Goal: Task Accomplishment & Management: Use online tool/utility

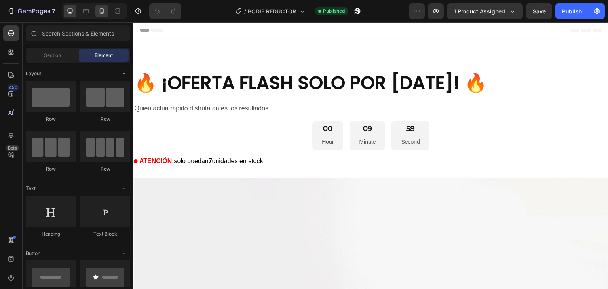
click at [104, 8] on icon at bounding box center [102, 11] width 8 height 8
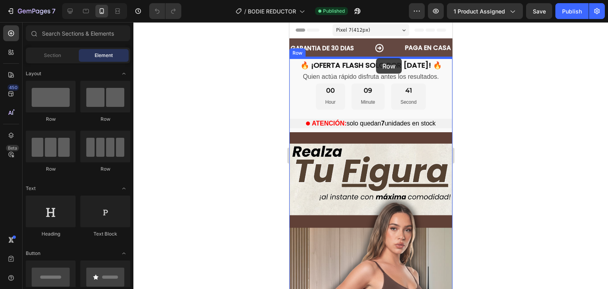
drag, startPoint x: 339, startPoint y: 127, endPoint x: 375, endPoint y: 59, distance: 76.8
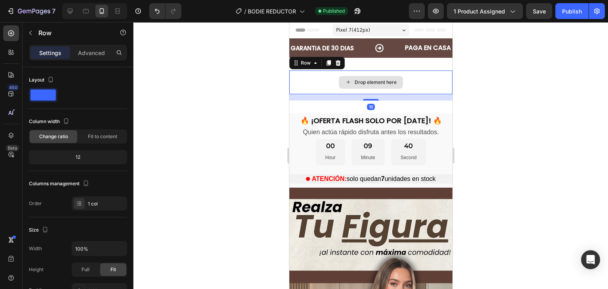
click at [361, 83] on div "Drop element here" at bounding box center [375, 82] width 42 height 6
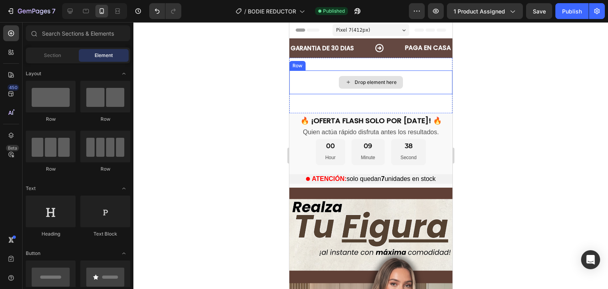
click at [366, 80] on div "Drop element here" at bounding box center [375, 82] width 42 height 6
click at [52, 56] on span "Section" at bounding box center [52, 55] width 17 height 7
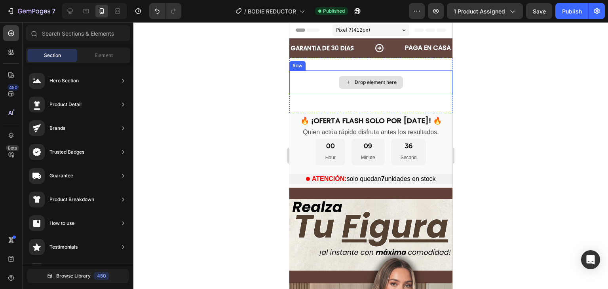
click at [374, 78] on div "Drop element here" at bounding box center [370, 82] width 64 height 13
click at [388, 83] on div "Drop element here" at bounding box center [375, 82] width 42 height 6
click at [423, 75] on div "Drop element here" at bounding box center [370, 82] width 163 height 24
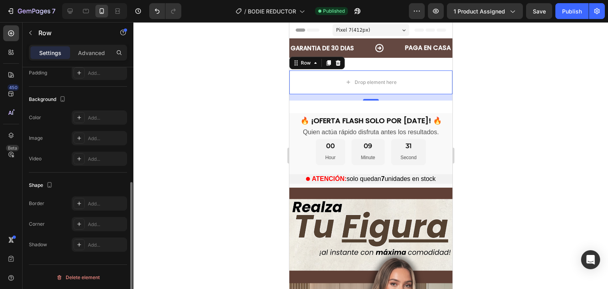
scroll to position [19, 0]
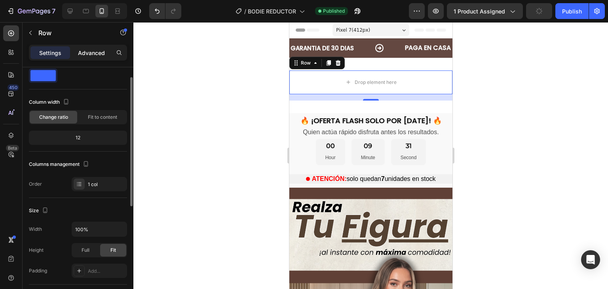
click at [87, 55] on p "Advanced" at bounding box center [91, 53] width 27 height 8
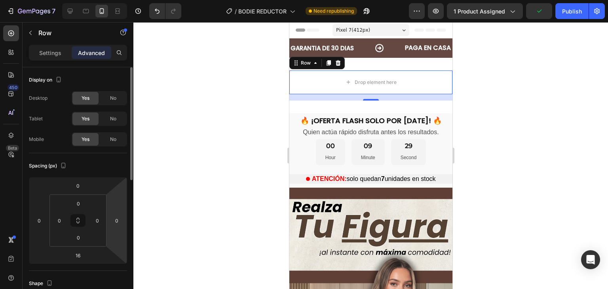
scroll to position [283, 0]
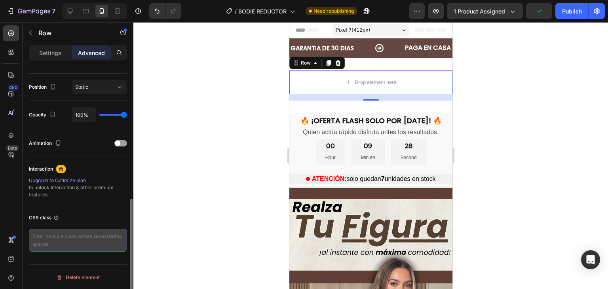
click at [92, 241] on textarea at bounding box center [78, 240] width 98 height 23
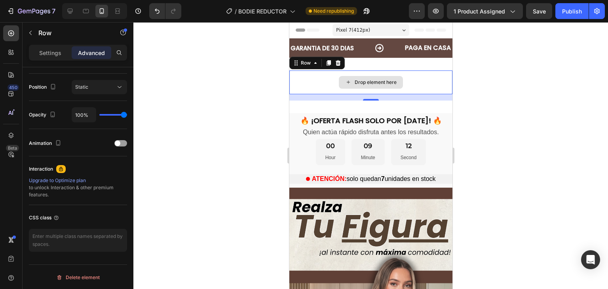
click at [405, 73] on div "Drop element here" at bounding box center [370, 82] width 163 height 24
click at [340, 59] on div at bounding box center [337, 62] width 9 height 9
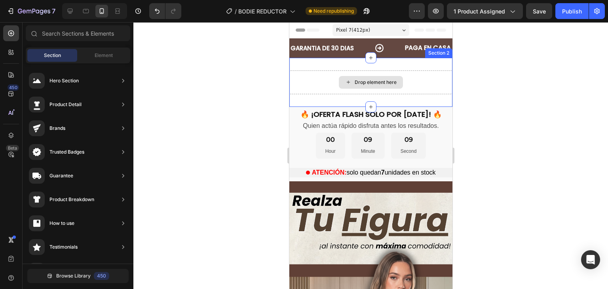
click at [402, 84] on div "Drop element here" at bounding box center [370, 82] width 163 height 24
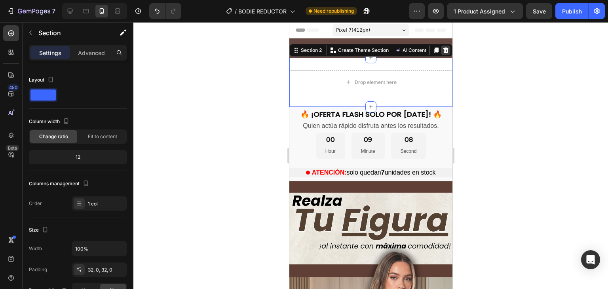
click at [443, 49] on icon at bounding box center [445, 50] width 5 height 6
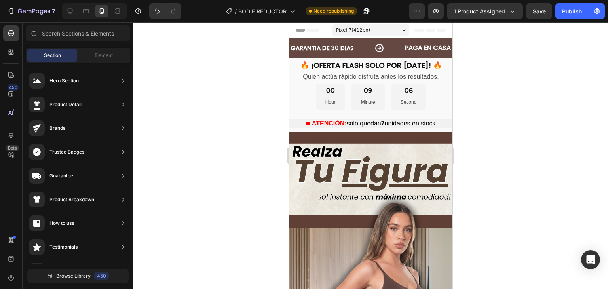
click at [50, 55] on span "Section" at bounding box center [52, 55] width 17 height 7
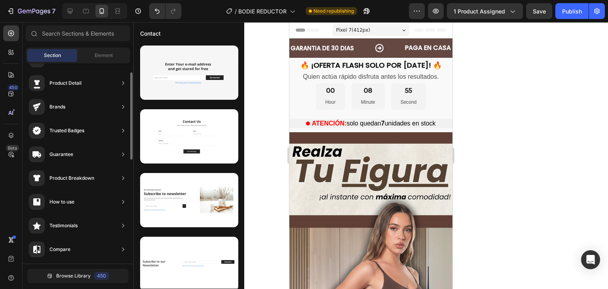
scroll to position [0, 0]
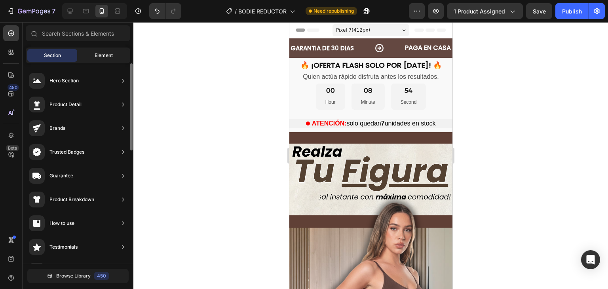
click at [112, 49] on div "Element" at bounding box center [104, 55] width 50 height 13
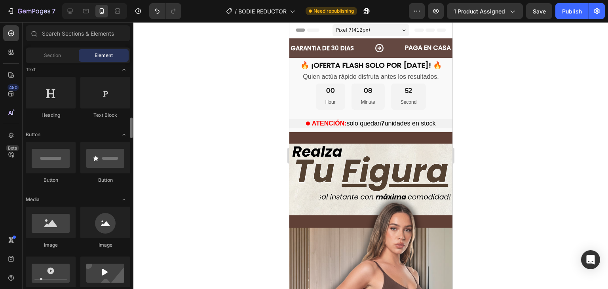
scroll to position [198, 0]
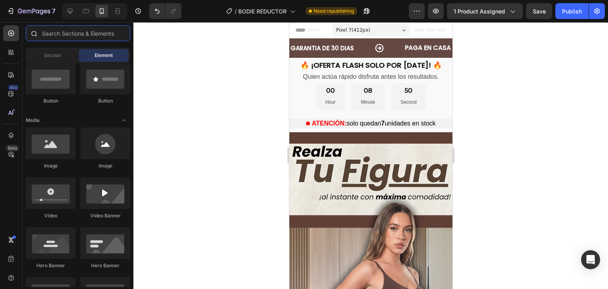
click at [68, 30] on input "text" at bounding box center [78, 33] width 104 height 16
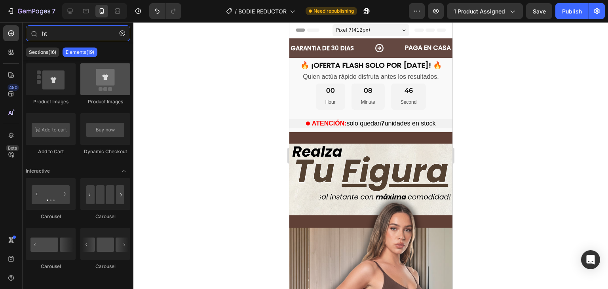
scroll to position [0, 0]
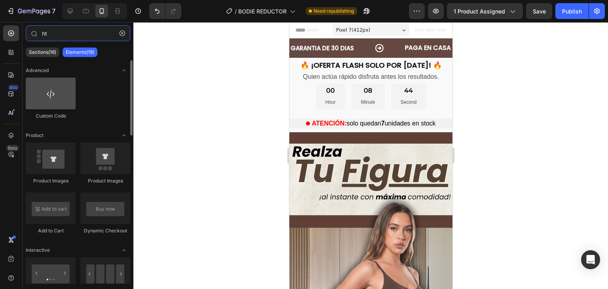
type input "ht"
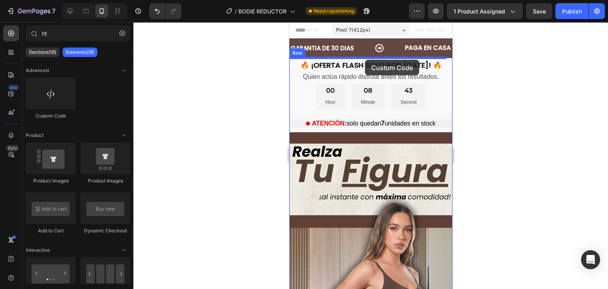
drag, startPoint x: 345, startPoint y: 114, endPoint x: 375, endPoint y: 116, distance: 30.9
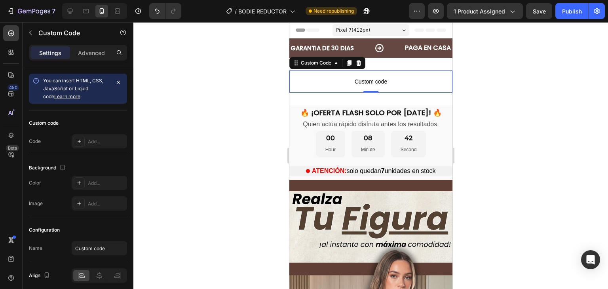
click at [369, 84] on span "Custom code" at bounding box center [370, 81] width 163 height 9
click at [109, 144] on div "Add..." at bounding box center [106, 141] width 37 height 7
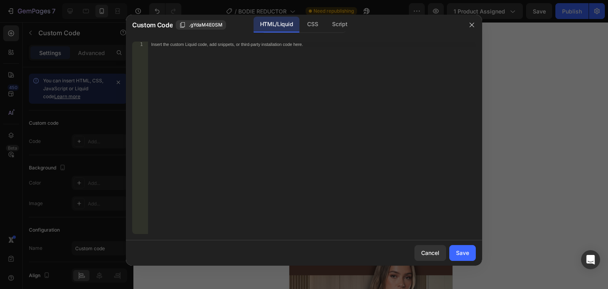
click at [278, 89] on div "Insert the custom Liquid code, add snippets, or third-party installation code h…" at bounding box center [312, 143] width 328 height 203
paste textarea "setInterval(actualizarContador, 2000); actualizarContador(); </script>"
type textarea "setInterval(actualizarContador, 2000); actualizarContador(); </script>"
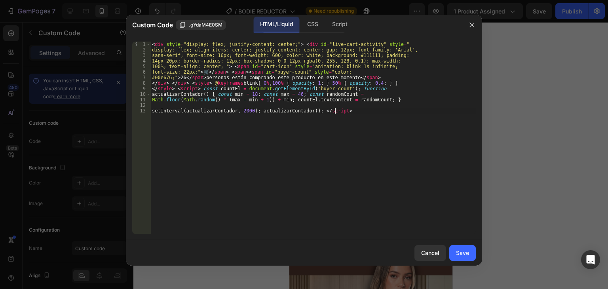
click at [447, 254] on div "Cancel Save" at bounding box center [304, 252] width 356 height 25
click at [460, 254] on div "Save" at bounding box center [462, 252] width 13 height 8
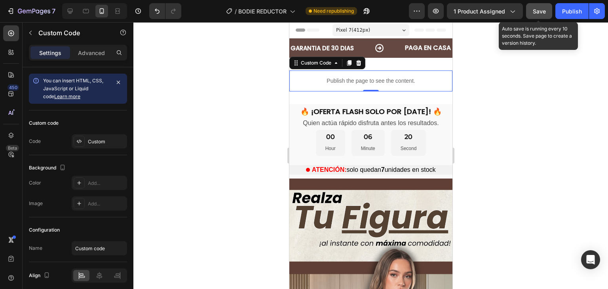
click at [543, 13] on span "Save" at bounding box center [538, 11] width 13 height 7
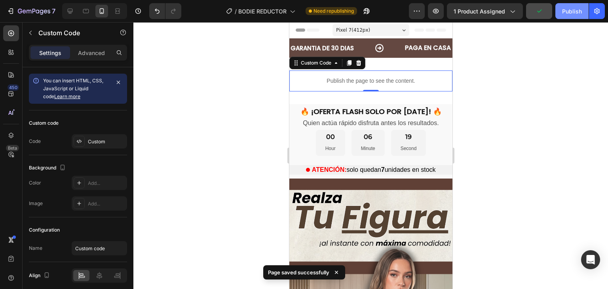
click at [571, 10] on div "Publish" at bounding box center [572, 11] width 20 height 8
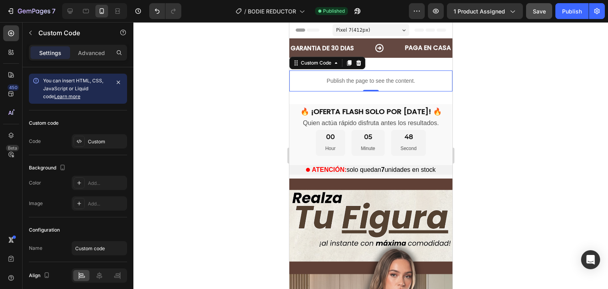
click at [500, 95] on div at bounding box center [370, 155] width 474 height 267
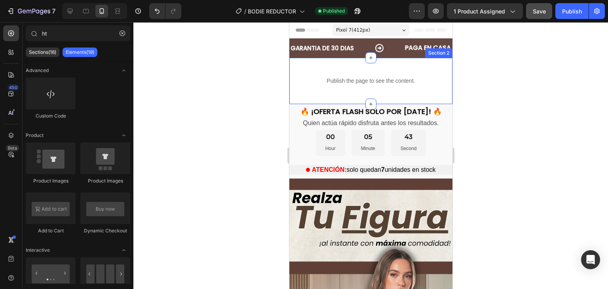
click at [315, 91] on div "Publish the page to see the content. Custom Code Section 2" at bounding box center [370, 81] width 163 height 46
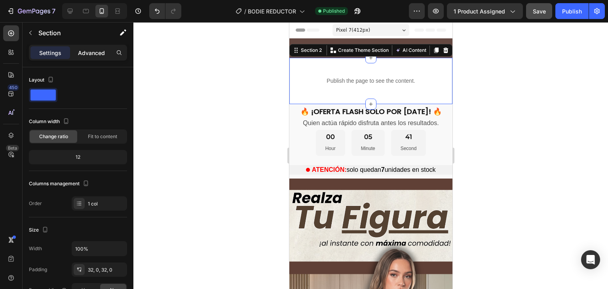
click at [104, 50] on p "Advanced" at bounding box center [91, 53] width 27 height 8
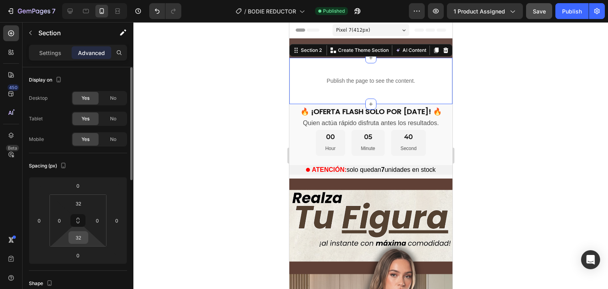
click at [79, 241] on input "32" at bounding box center [78, 237] width 16 height 12
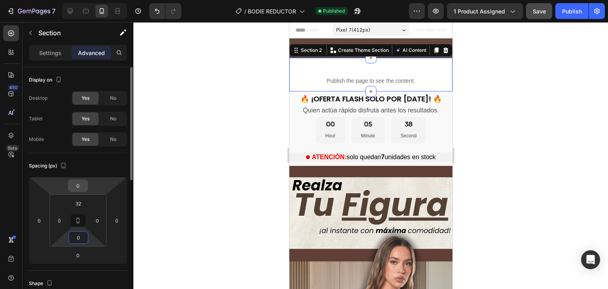
type input "0"
click at [78, 189] on input "0" at bounding box center [78, 186] width 16 height 12
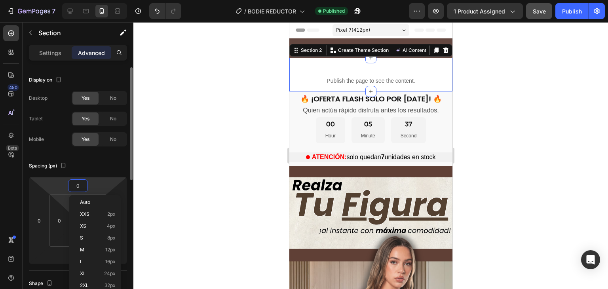
click at [59, 0] on html "7 Version history / BODIE REDUCTOR Published Preview 1 product assigned Save Pu…" at bounding box center [304, 0] width 608 height 0
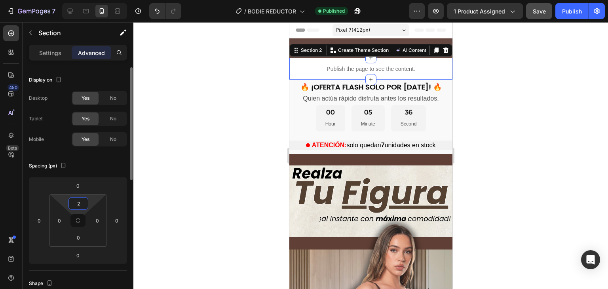
type input "0"
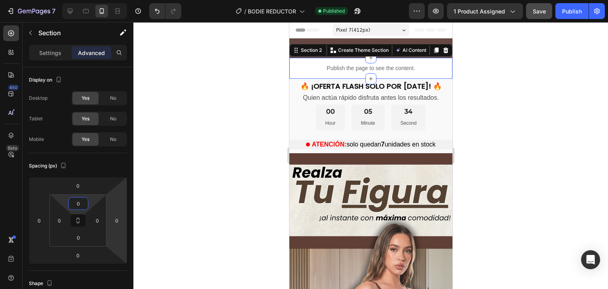
drag, startPoint x: 505, startPoint y: 149, endPoint x: 508, endPoint y: 187, distance: 37.7
click at [507, 150] on div at bounding box center [370, 155] width 474 height 267
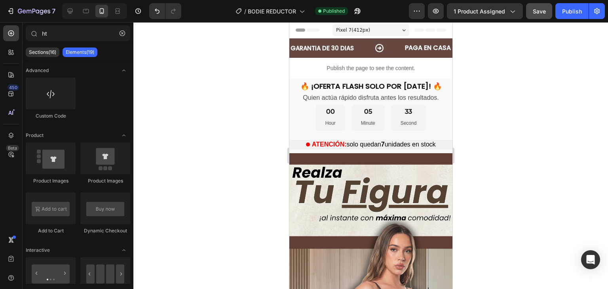
click at [540, 18] on button "Save" at bounding box center [539, 11] width 26 height 16
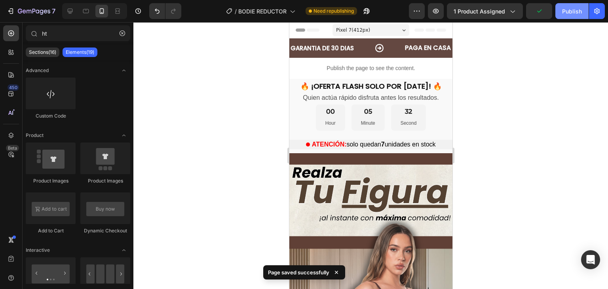
click at [563, 13] on div "Publish" at bounding box center [572, 11] width 20 height 8
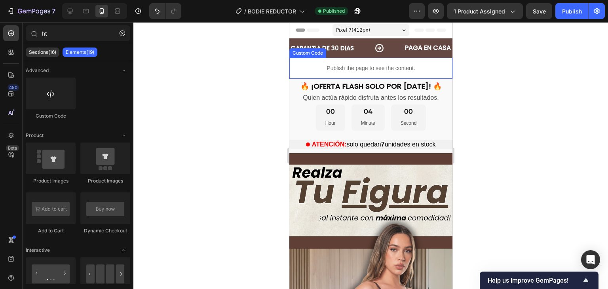
click at [425, 64] on p "Publish the page to see the content." at bounding box center [370, 68] width 163 height 8
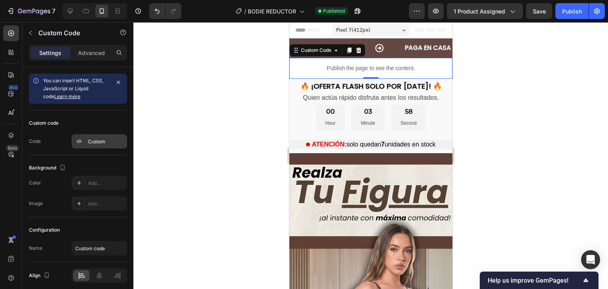
click at [100, 144] on div "Custom" at bounding box center [106, 141] width 37 height 7
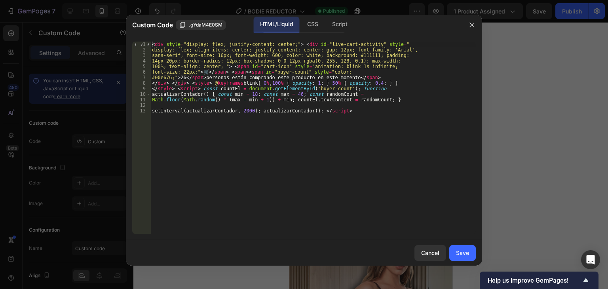
click at [366, 102] on div "< div style = "display: flex; justify-content: center;" > < div id = "live-cart…" at bounding box center [312, 143] width 325 height 203
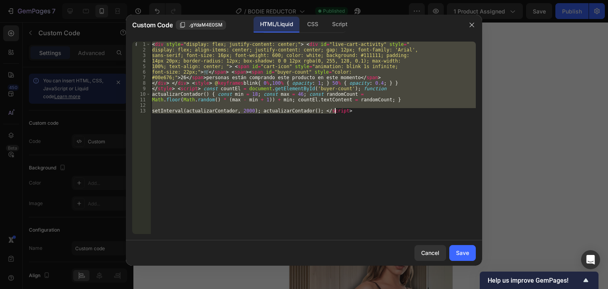
click at [345, 132] on div "< div style = "display: flex; justify-content: center;" > < div id = "live-cart…" at bounding box center [312, 138] width 325 height 192
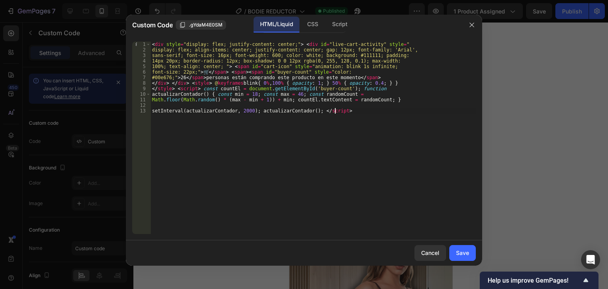
click at [364, 147] on div "< div style = "display: flex; justify-content: center;" > < div id = "live-cart…" at bounding box center [312, 143] width 325 height 203
click at [299, 79] on div "< div style = "display: flex; justify-content: center;" > < div id = "live-cart…" at bounding box center [312, 143] width 325 height 203
click at [353, 122] on div "< div style = "display: flex; justify-content: center;" > < div id = "live-cart…" at bounding box center [312, 143] width 325 height 203
type textarea "setInterval(actualizarContador, 2000); actualizarContador(); </script>"
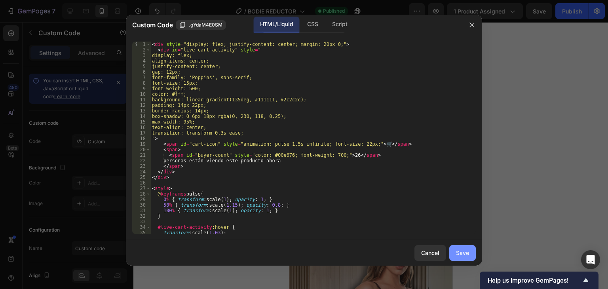
click at [462, 251] on div "Save" at bounding box center [462, 252] width 13 height 8
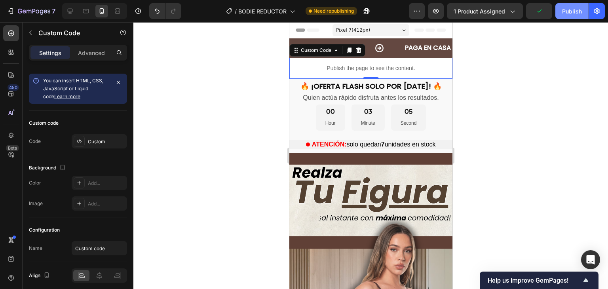
click at [566, 10] on div "Publish" at bounding box center [572, 11] width 20 height 8
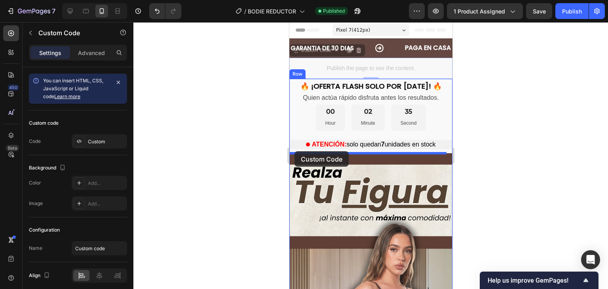
drag, startPoint x: 295, startPoint y: 51, endPoint x: 294, endPoint y: 151, distance: 99.7
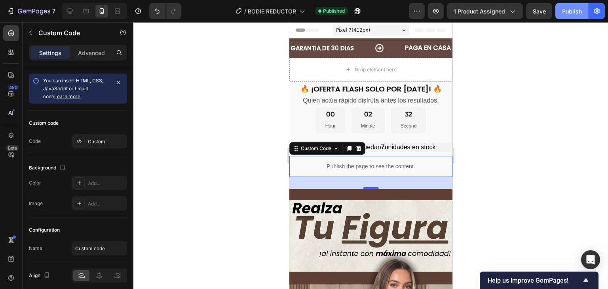
click at [568, 14] on div "Publish" at bounding box center [572, 11] width 20 height 8
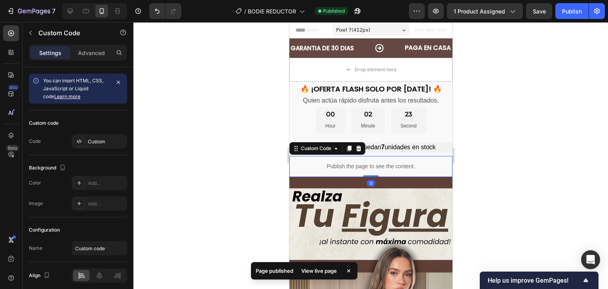
drag, startPoint x: 366, startPoint y: 187, endPoint x: 369, endPoint y: 171, distance: 16.1
click at [369, 171] on div "Publish the page to see the content. Custom Code 0" at bounding box center [370, 166] width 163 height 21
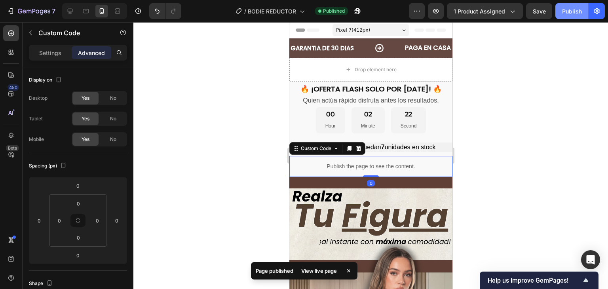
click at [568, 10] on div "Publish" at bounding box center [572, 11] width 20 height 8
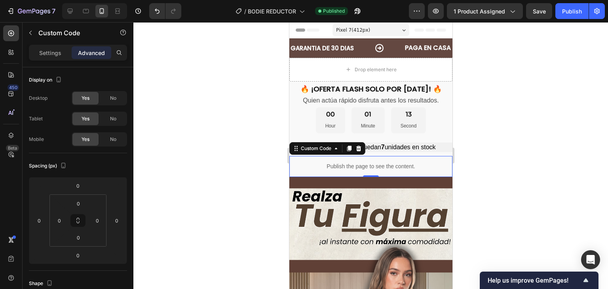
click at [403, 164] on p "Publish the page to see the content." at bounding box center [370, 166] width 163 height 8
click at [44, 49] on p "Settings" at bounding box center [50, 53] width 22 height 8
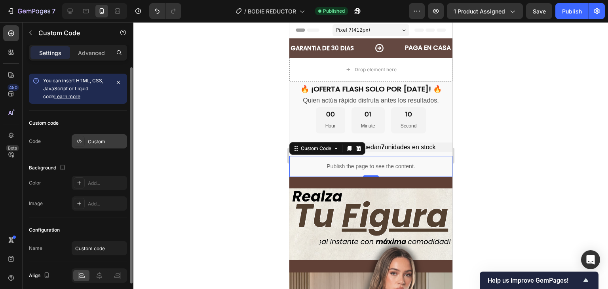
click at [101, 141] on div "Custom" at bounding box center [106, 141] width 37 height 7
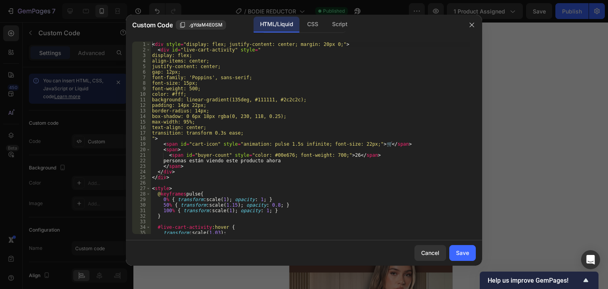
click at [340, 121] on div "< div style = "display: flex; justify-content: center; margin: 20px 0;" > < div…" at bounding box center [309, 143] width 319 height 203
type textarea "</script>"
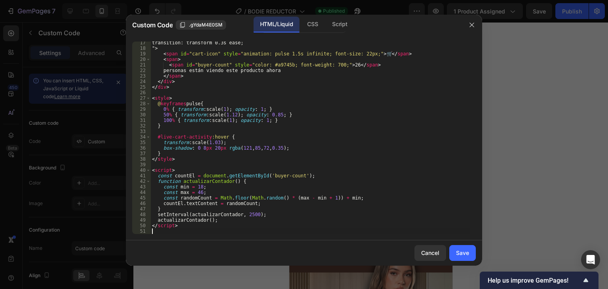
scroll to position [90, 0]
click at [464, 248] on div "Save" at bounding box center [462, 252] width 13 height 8
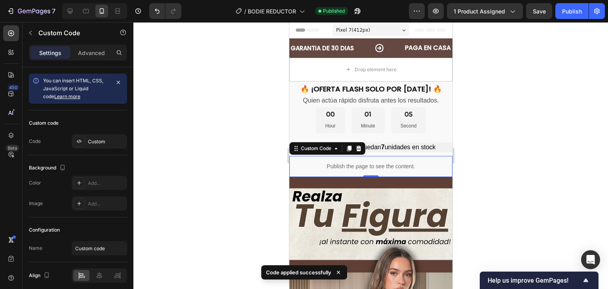
click at [532, 87] on div at bounding box center [370, 155] width 474 height 267
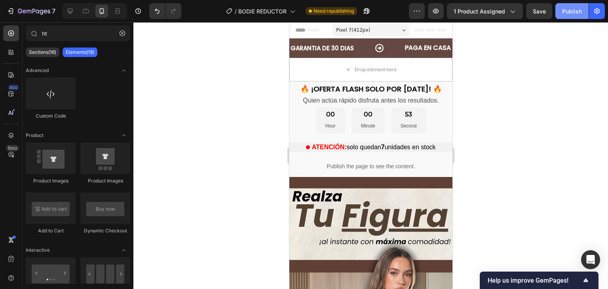
click at [573, 10] on div "Publish" at bounding box center [572, 11] width 20 height 8
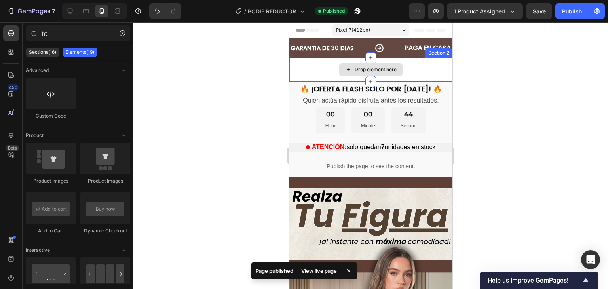
click at [421, 67] on div "Drop element here" at bounding box center [370, 70] width 163 height 24
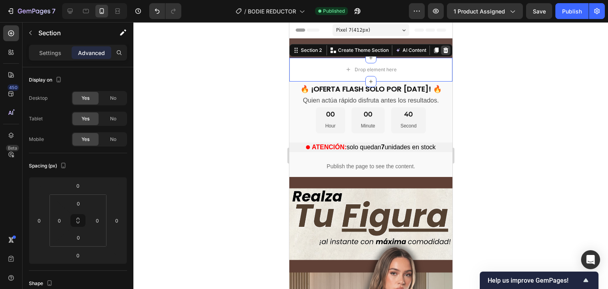
click at [443, 51] on icon at bounding box center [445, 50] width 5 height 6
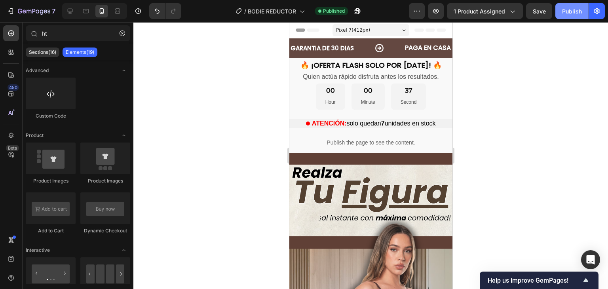
click at [578, 8] on div "Publish" at bounding box center [572, 11] width 20 height 8
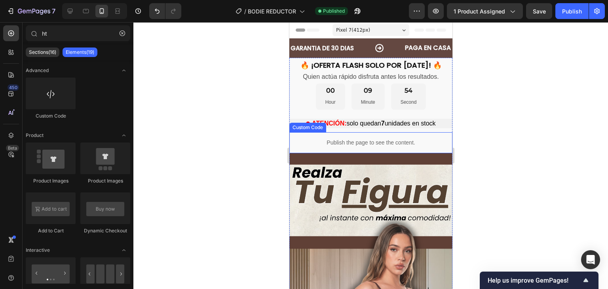
click at [403, 139] on p "Publish the page to see the content." at bounding box center [370, 142] width 163 height 8
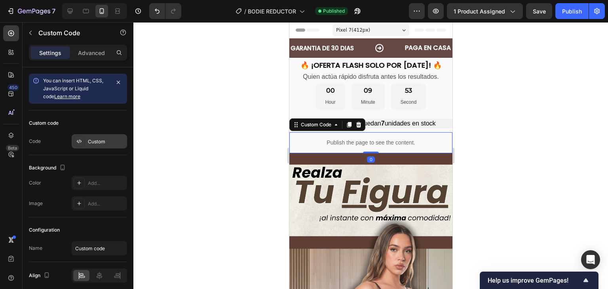
click at [109, 140] on div "Custom" at bounding box center [106, 141] width 37 height 7
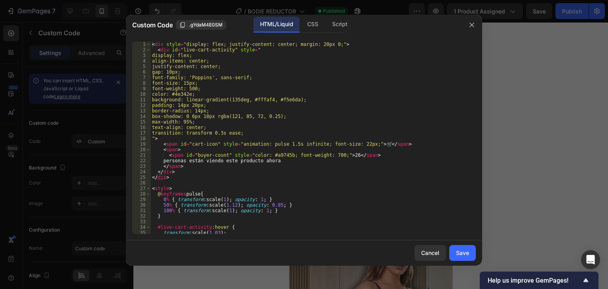
click at [293, 138] on div "< div style = "display: flex; justify-content: center; margin: 20px 0;" > < div…" at bounding box center [309, 143] width 319 height 203
type textarea "</script>"
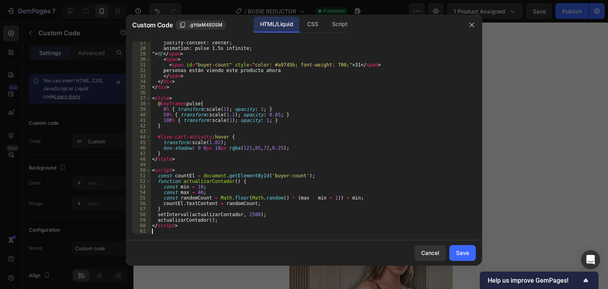
scroll to position [146, 0]
click at [464, 246] on button "Save" at bounding box center [462, 253] width 27 height 16
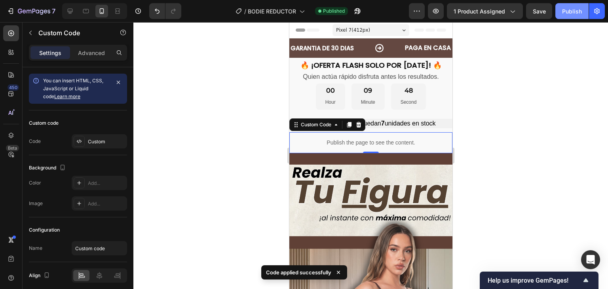
click at [568, 16] on button "Publish" at bounding box center [571, 11] width 33 height 16
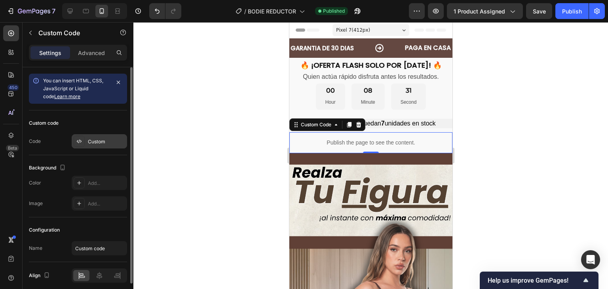
click at [100, 136] on div "Custom" at bounding box center [99, 141] width 55 height 14
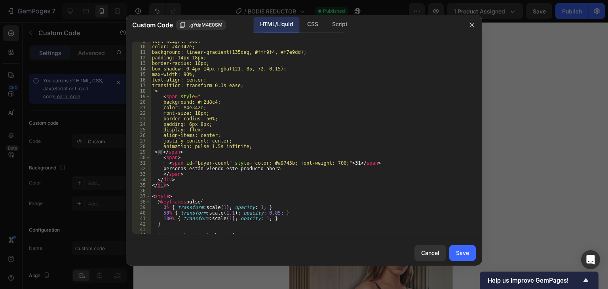
scroll to position [71, 0]
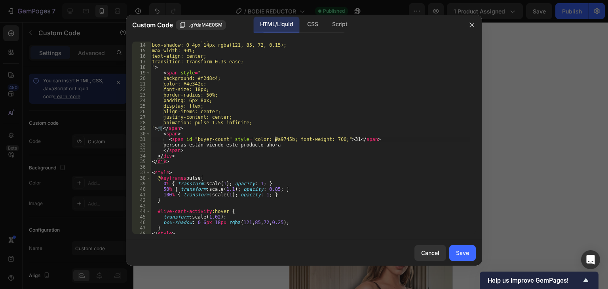
click at [275, 140] on div "border-radius: 16px; box-shadow: 0 4px 14px rgba(121, 85, 72, 0.15); max-width:…" at bounding box center [309, 138] width 319 height 203
paste textarea "#e07a5f"
type textarea "<span id="buyer-count" style="color: #e07a5f; font-weight: 700;">31</span>"
click at [464, 250] on div "Save" at bounding box center [462, 252] width 13 height 8
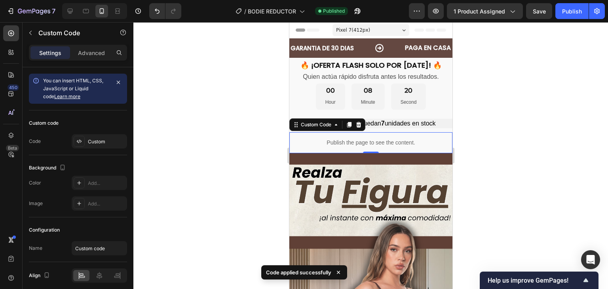
click at [448, 21] on div "7 Version history / BODIE REDUCTOR Published Preview 1 product assigned Save Pu…" at bounding box center [304, 11] width 608 height 23
click at [562, 13] on div "Publish" at bounding box center [572, 11] width 20 height 8
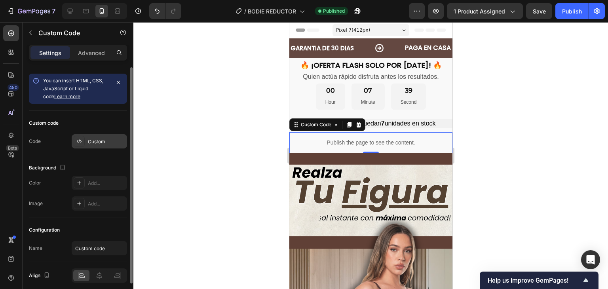
click at [89, 143] on div "Custom" at bounding box center [106, 141] width 37 height 7
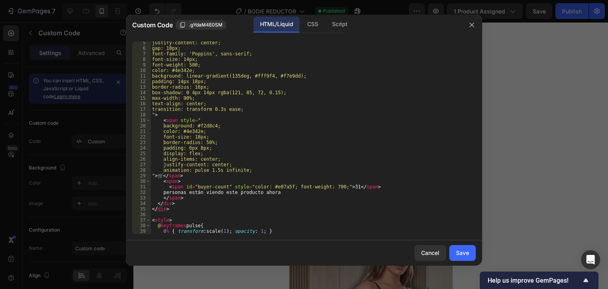
scroll to position [0, 0]
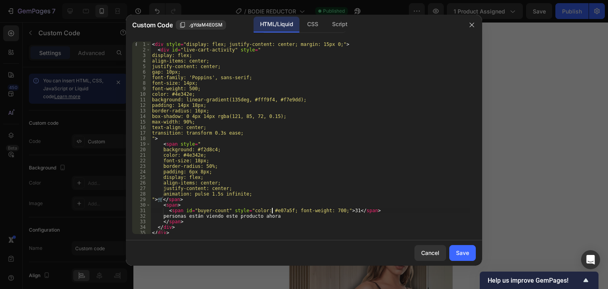
click at [272, 209] on div "< div style = "display: flex; justify-content: center; margin: 15px 0;" > < div…" at bounding box center [309, 143] width 319 height 203
paste textarea "b86b45"
type textarea "<span id="buyer-count" style="color: #b86b45; font-weight: 700;">31</span>"
click at [470, 252] on button "Save" at bounding box center [462, 253] width 27 height 16
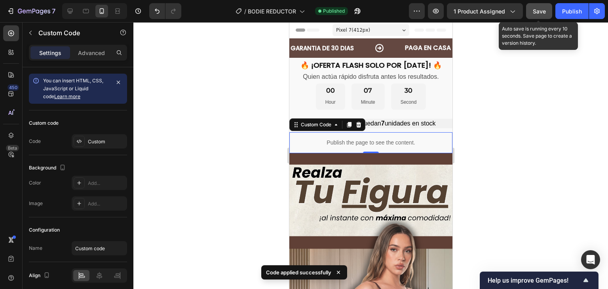
click at [542, 6] on button "Save" at bounding box center [539, 11] width 26 height 16
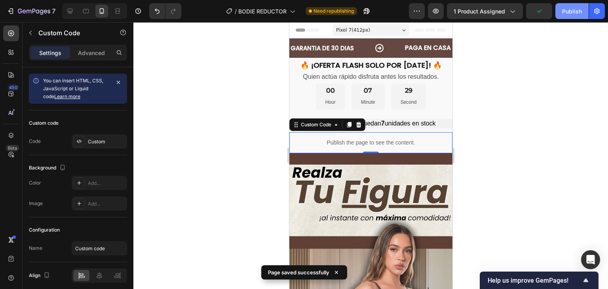
click at [567, 16] on button "Publish" at bounding box center [571, 11] width 33 height 16
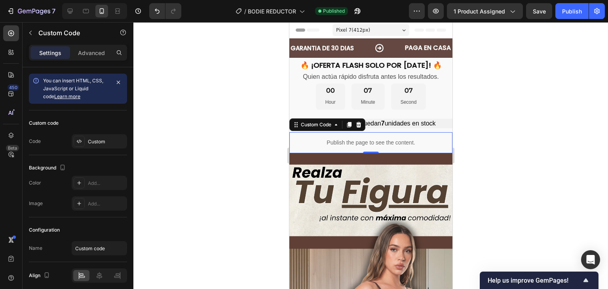
click at [492, 111] on div at bounding box center [370, 155] width 474 height 267
click at [436, 143] on p "Publish the page to see the content." at bounding box center [370, 142] width 163 height 8
click at [91, 49] on p "Advanced" at bounding box center [91, 53] width 27 height 8
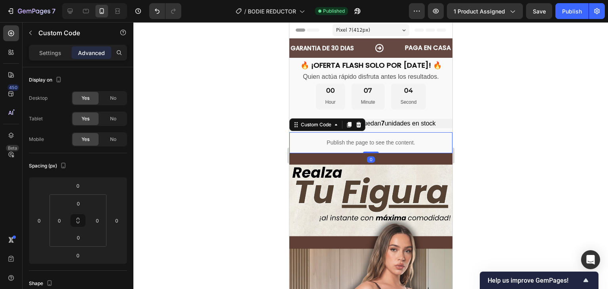
click at [495, 160] on div at bounding box center [370, 155] width 474 height 267
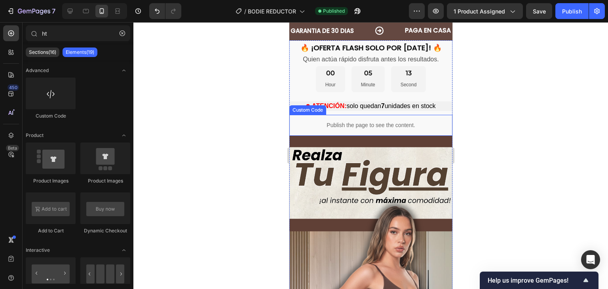
scroll to position [40, 0]
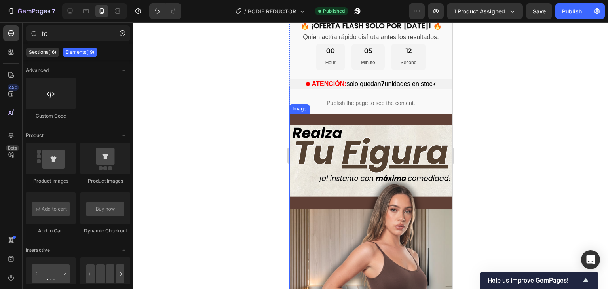
click at [329, 168] on img at bounding box center [370, 259] width 163 height 290
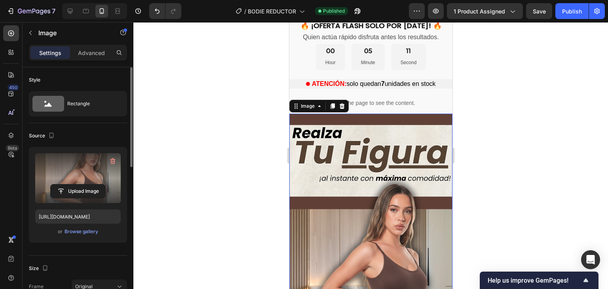
click at [78, 165] on label at bounding box center [77, 178] width 85 height 50
click at [78, 184] on input "file" at bounding box center [78, 190] width 55 height 13
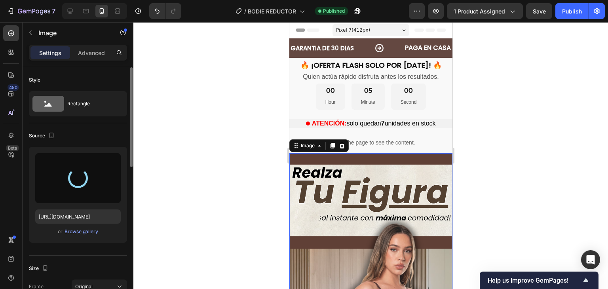
type input "[URL][DOMAIN_NAME]"
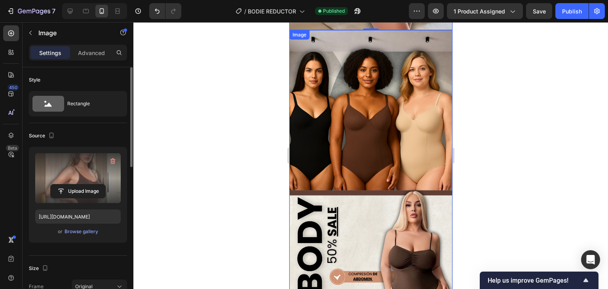
scroll to position [435, 0]
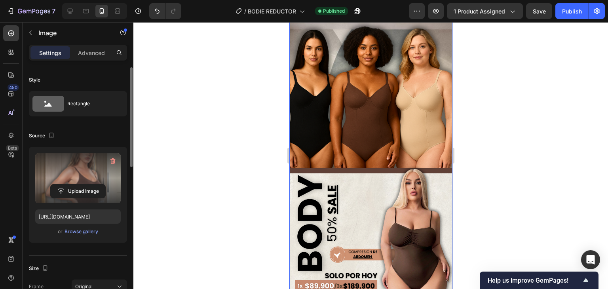
click at [380, 117] on img at bounding box center [370, 153] width 163 height 290
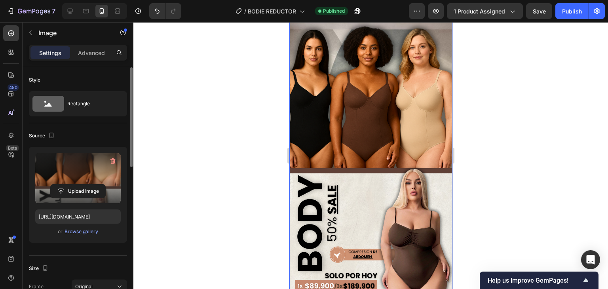
click at [61, 170] on label at bounding box center [77, 178] width 85 height 50
click at [61, 184] on input "file" at bounding box center [78, 190] width 55 height 13
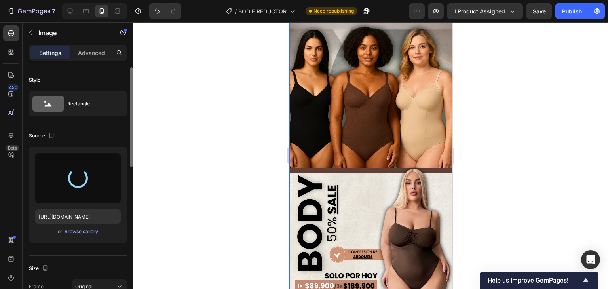
type input "[URL][DOMAIN_NAME]"
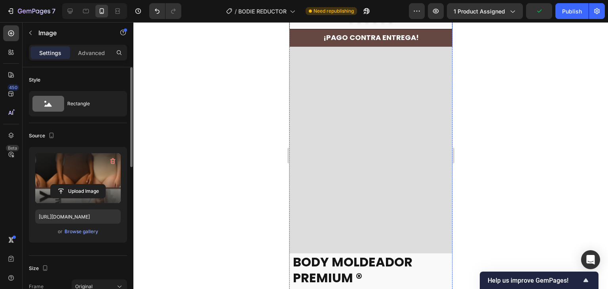
scroll to position [1187, 0]
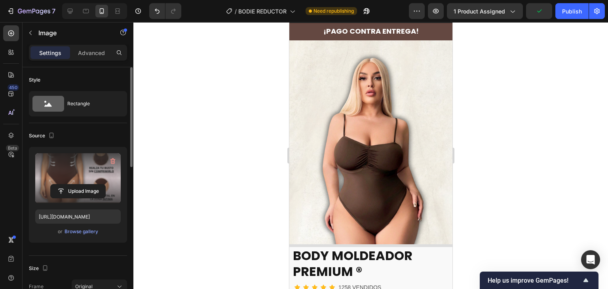
click at [70, 170] on label at bounding box center [77, 178] width 85 height 50
click at [70, 184] on input "file" at bounding box center [78, 190] width 55 height 13
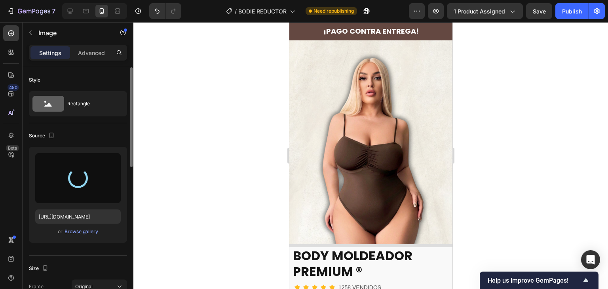
type input "[URL][DOMAIN_NAME]"
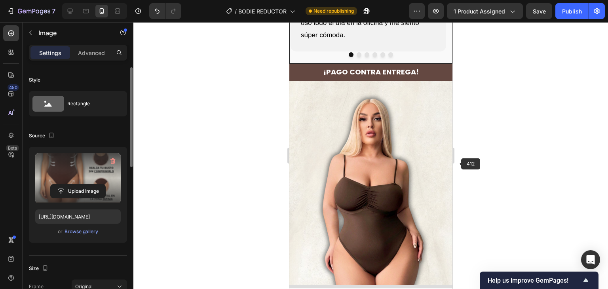
scroll to position [1147, 0]
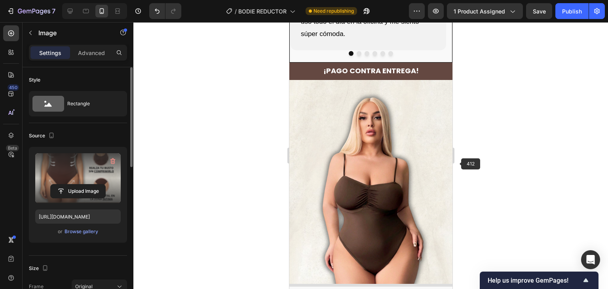
click at [502, 146] on div at bounding box center [370, 155] width 474 height 267
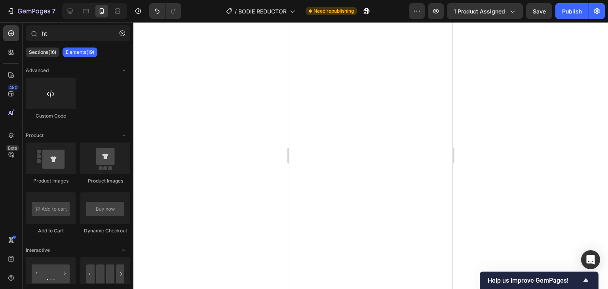
scroll to position [0, 0]
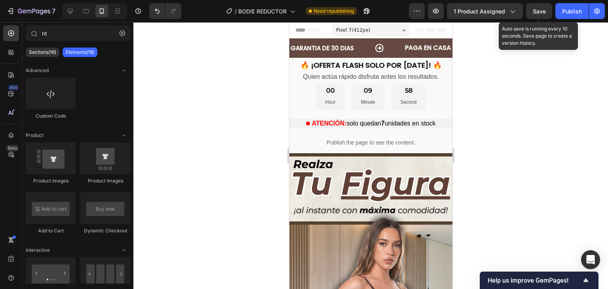
drag, startPoint x: 541, startPoint y: 15, endPoint x: 544, endPoint y: 19, distance: 5.7
click at [540, 14] on div "Save" at bounding box center [538, 11] width 13 height 8
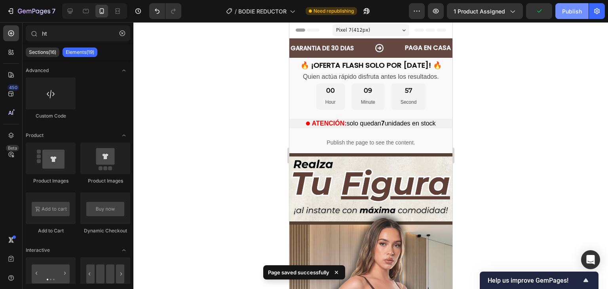
click at [568, 11] on div "Publish" at bounding box center [572, 11] width 20 height 8
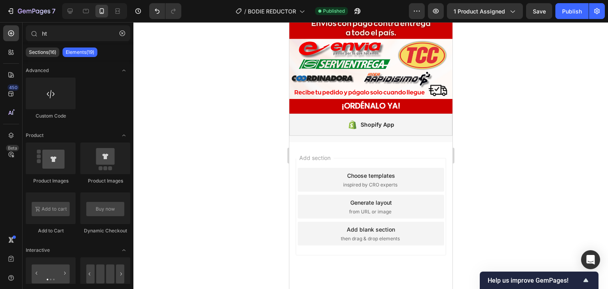
scroll to position [2717, 0]
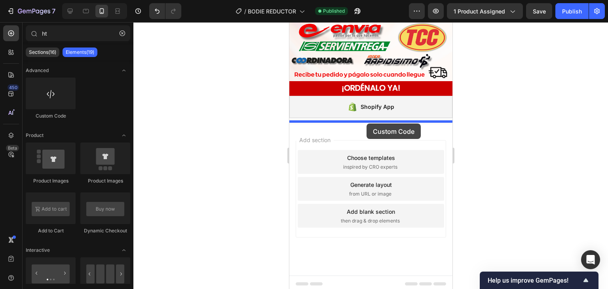
drag, startPoint x: 333, startPoint y: 117, endPoint x: 366, endPoint y: 123, distance: 32.8
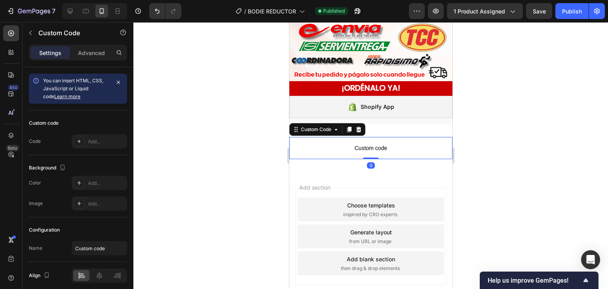
drag, startPoint x: 368, startPoint y: 154, endPoint x: 369, endPoint y: 146, distance: 7.6
click at [369, 146] on div "Custom code Custom Code 0" at bounding box center [370, 148] width 163 height 22
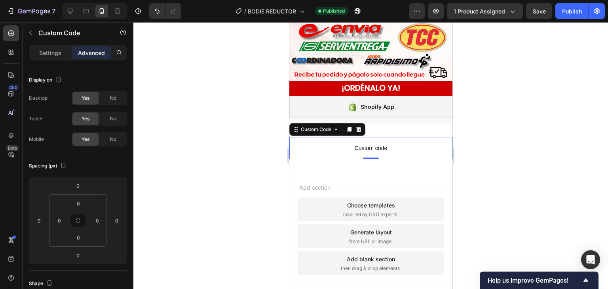
click at [374, 138] on p "Custom code" at bounding box center [370, 148] width 163 height 22
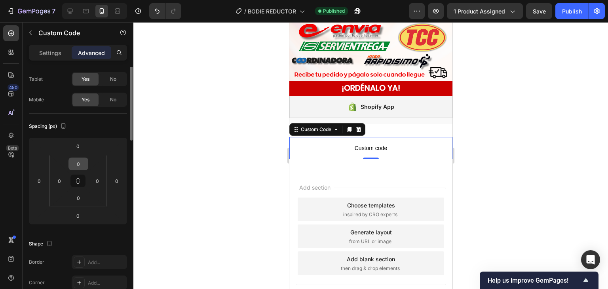
scroll to position [0, 0]
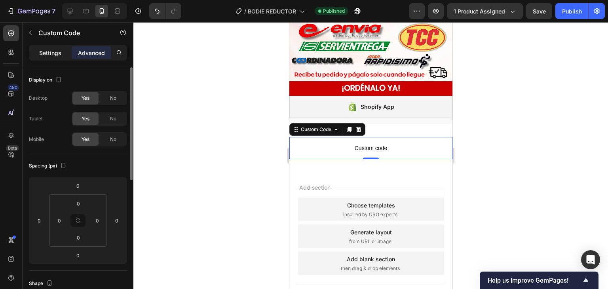
drag, startPoint x: 47, startPoint y: 51, endPoint x: 51, endPoint y: 53, distance: 4.6
click at [47, 51] on p "Settings" at bounding box center [50, 53] width 22 height 8
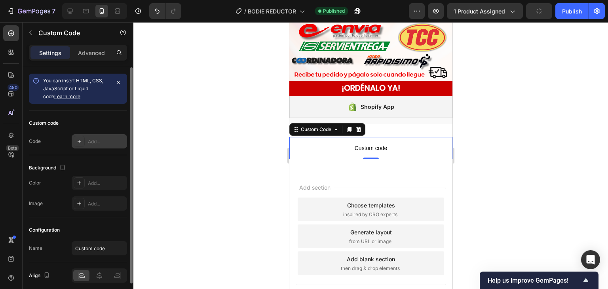
click at [97, 141] on div "Add..." at bounding box center [106, 141] width 37 height 7
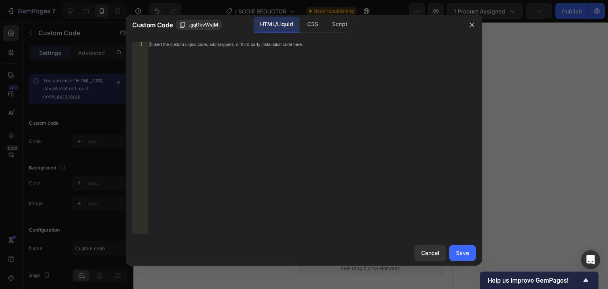
click at [345, 119] on div "Insert the custom Liquid code, add snippets, or third-party installation code h…" at bounding box center [312, 143] width 328 height 203
paste textarea "mostrarNotificacion(); setInterval(mostrarNotificacion, 6000); </script> </body…"
type textarea "mostrarNotificacion(); setInterval(mostrarNotificacion, 6000); </script> </body…"
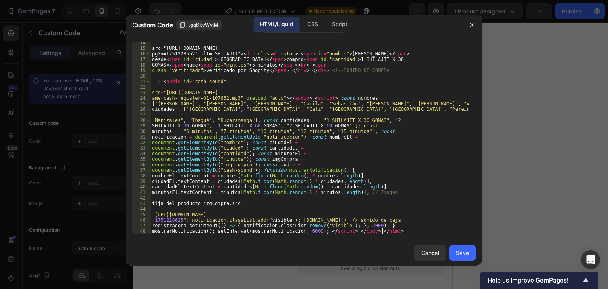
scroll to position [74, 0]
drag, startPoint x: 470, startPoint y: 252, endPoint x: 475, endPoint y: 276, distance: 25.1
click at [470, 251] on button "Save" at bounding box center [462, 253] width 27 height 16
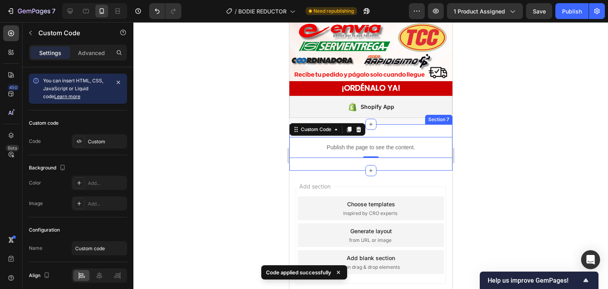
click at [395, 161] on div "Publish the page to see the content. Custom Code 0 Section 7" at bounding box center [370, 147] width 163 height 46
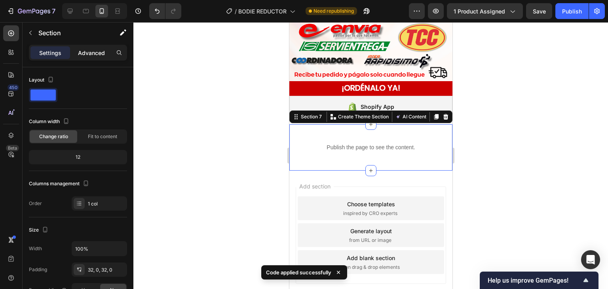
click at [92, 47] on div "Advanced" at bounding box center [92, 52] width 40 height 13
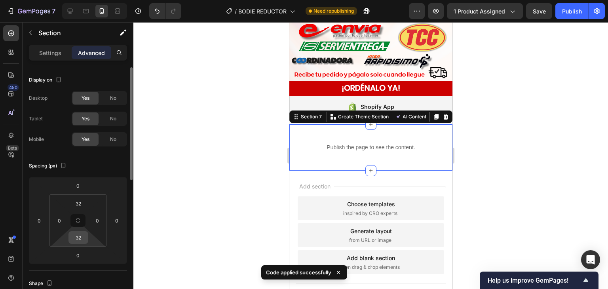
click at [84, 237] on input "32" at bounding box center [78, 237] width 16 height 12
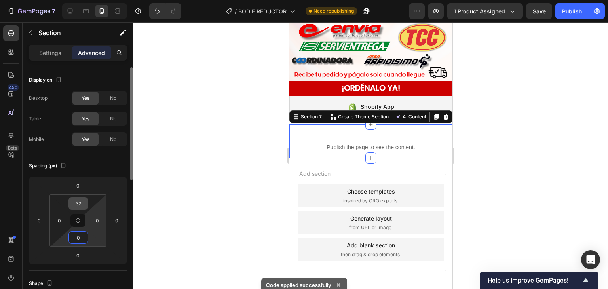
type input "0"
click at [85, 203] on input "32" at bounding box center [78, 203] width 16 height 12
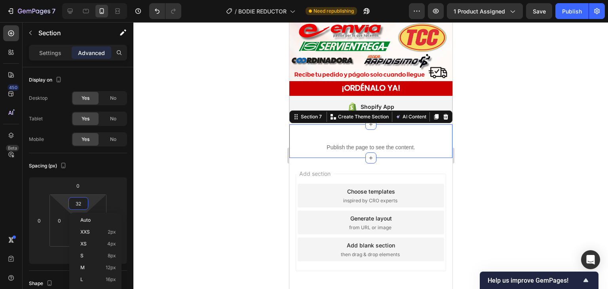
type input "0"
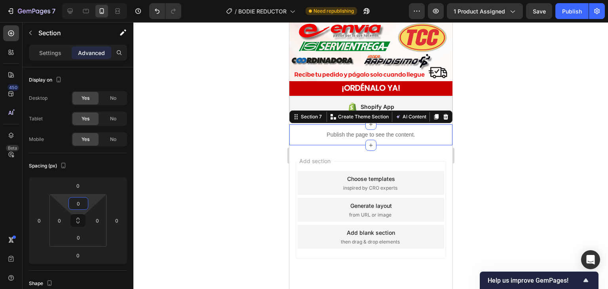
click at [512, 148] on div at bounding box center [370, 155] width 474 height 267
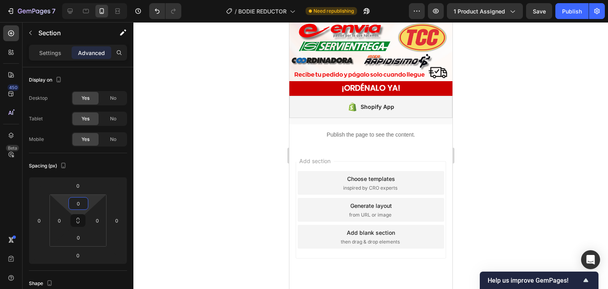
click at [512, 148] on div at bounding box center [370, 155] width 474 height 267
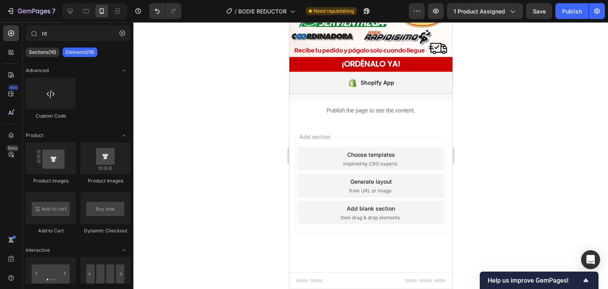
scroll to position [1622, 0]
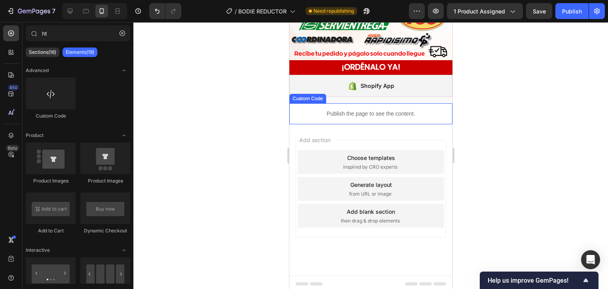
click at [436, 110] on p "Publish the page to see the content." at bounding box center [370, 114] width 163 height 8
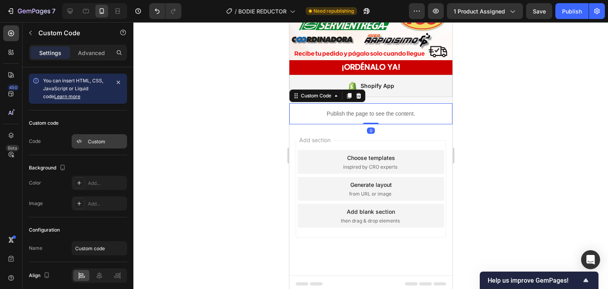
click at [94, 143] on div "Custom" at bounding box center [106, 141] width 37 height 7
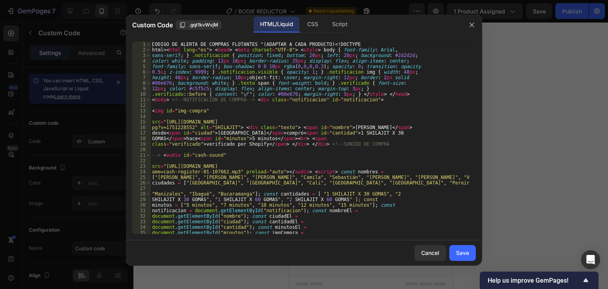
click at [313, 123] on div "CODIGO DE ALERTA DE COMPRAS FLOTANTES "(ADAPTAR A CADA PRODUCTO) < !DOCTYPE htm…" at bounding box center [309, 143] width 319 height 203
type textarea "registradora setTimeout(() => { notificacion.classList.remove("visible"); }, 30…"
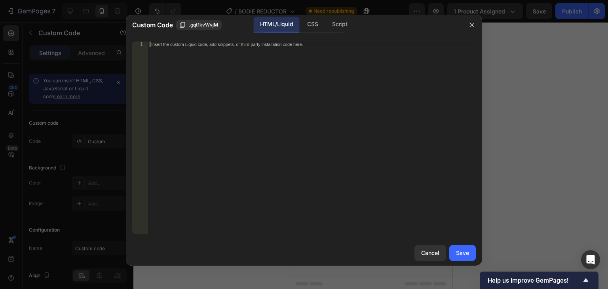
scroll to position [478, 0]
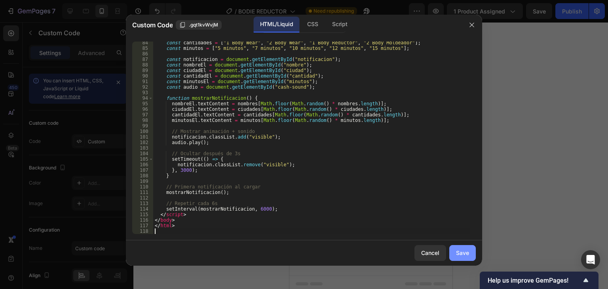
click at [459, 250] on div "Save" at bounding box center [462, 252] width 13 height 8
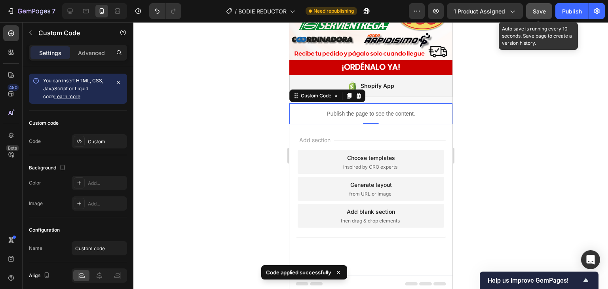
click at [538, 9] on span "Save" at bounding box center [538, 11] width 13 height 7
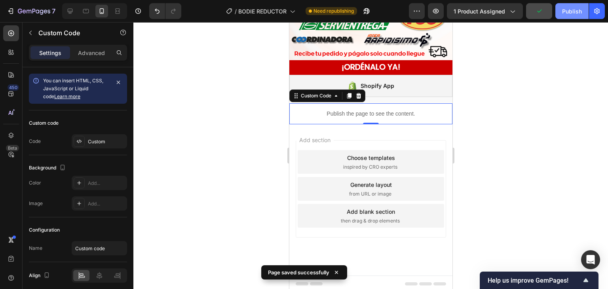
click at [567, 11] on div "Publish" at bounding box center [572, 11] width 20 height 8
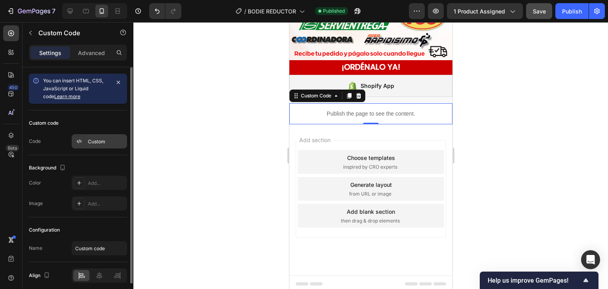
click at [96, 136] on div "Custom" at bounding box center [99, 141] width 55 height 14
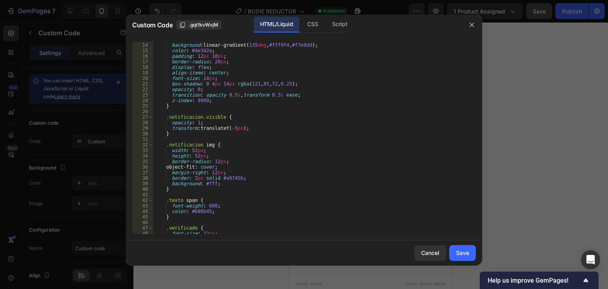
scroll to position [0, 0]
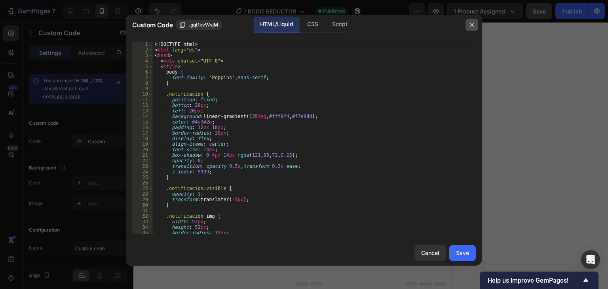
click at [473, 23] on icon "button" at bounding box center [471, 25] width 4 height 4
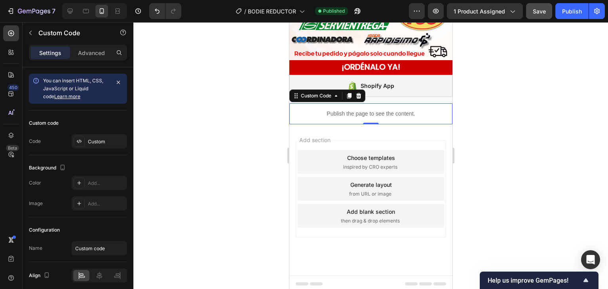
click at [382, 112] on p "Publish the page to see the content." at bounding box center [370, 114] width 163 height 8
click at [94, 144] on div "Custom" at bounding box center [106, 141] width 37 height 7
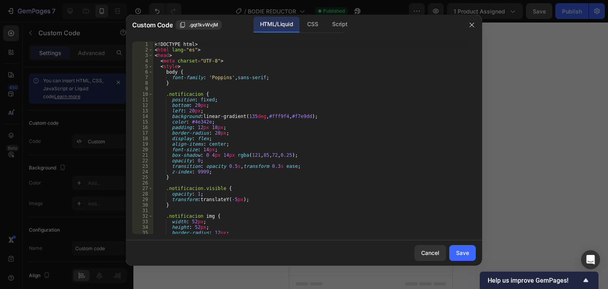
click at [321, 133] on div "<! DOCTYPE html > < html lang = "es" > < head > < meta charset = "UTF-8" > < st…" at bounding box center [311, 143] width 316 height 203
type textarea "</html>"
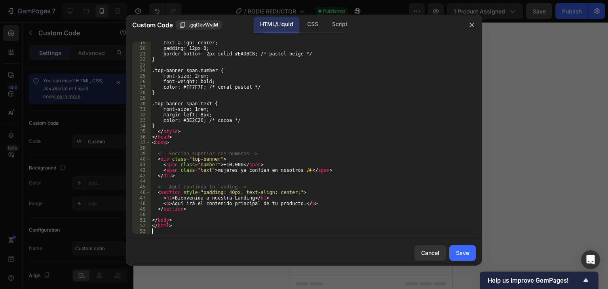
scroll to position [101, 0]
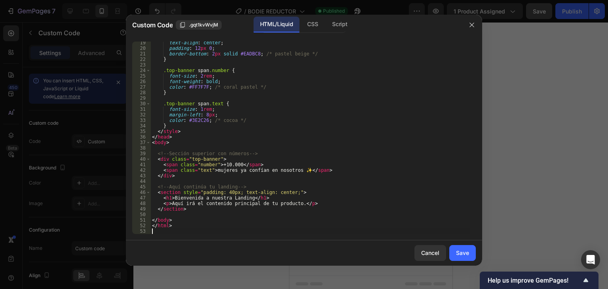
click at [456, 258] on button "Save" at bounding box center [462, 253] width 27 height 16
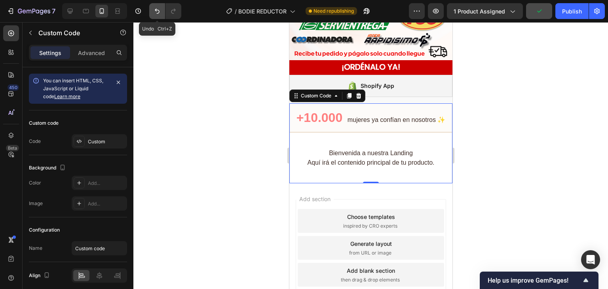
click at [153, 11] on icon "Undo/Redo" at bounding box center [157, 11] width 8 height 8
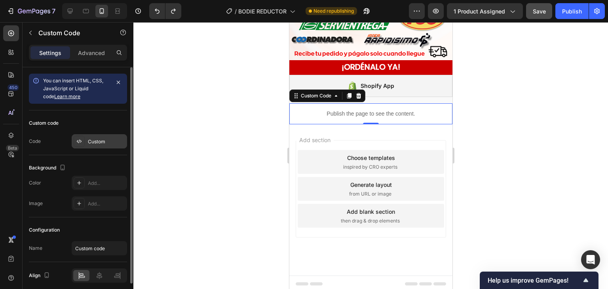
click at [88, 142] on div "Custom" at bounding box center [106, 141] width 37 height 7
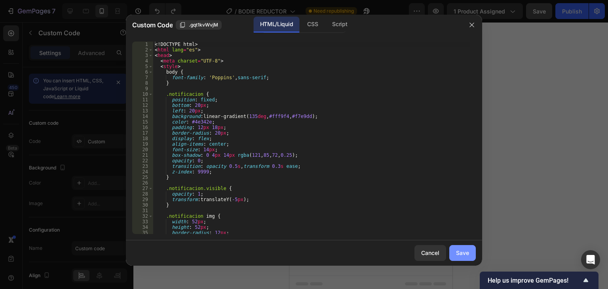
click at [460, 250] on div "Save" at bounding box center [462, 252] width 13 height 8
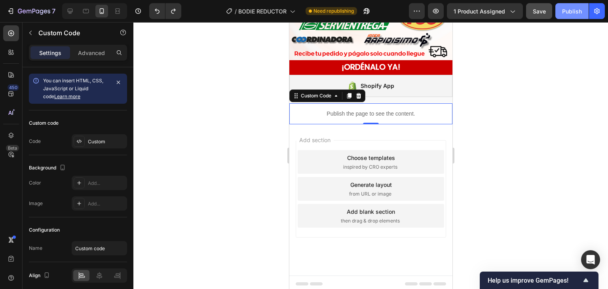
click at [566, 10] on div "Publish" at bounding box center [572, 11] width 20 height 8
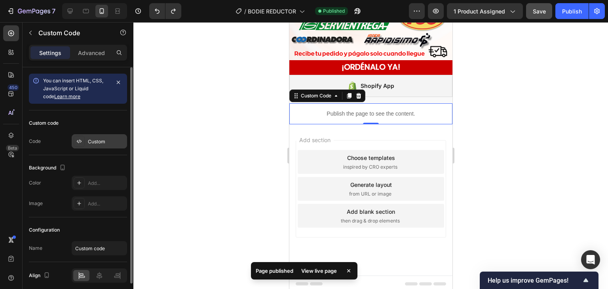
click at [92, 138] on div "Custom" at bounding box center [106, 141] width 37 height 7
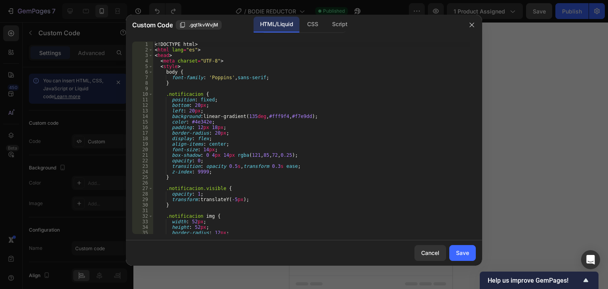
click at [316, 104] on div "<! DOCTYPE html > < html lang = "es" > < head > < meta charset = "UTF-8" > < st…" at bounding box center [311, 143] width 316 height 203
type textarea "</html>"
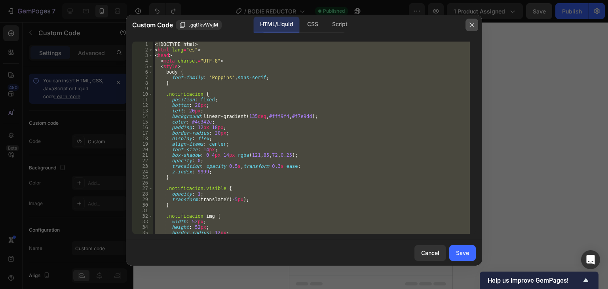
click at [470, 22] on icon "button" at bounding box center [471, 25] width 6 height 6
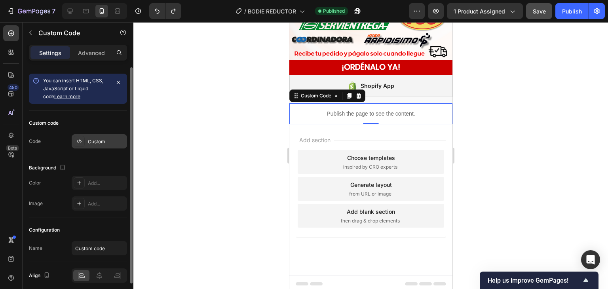
click at [99, 139] on div "Custom" at bounding box center [106, 141] width 37 height 7
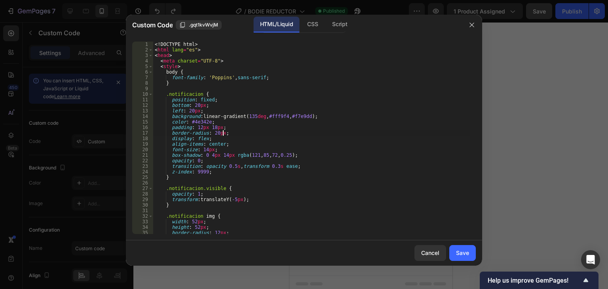
click at [303, 132] on div "<! DOCTYPE html > < html lang = "es" > < head > < meta charset = "UTF-8" > < st…" at bounding box center [311, 143] width 316 height 203
type textarea "</html>"
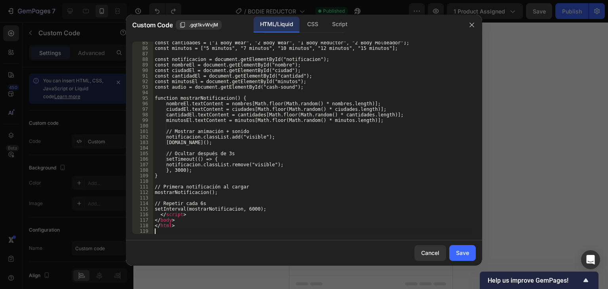
scroll to position [483, 0]
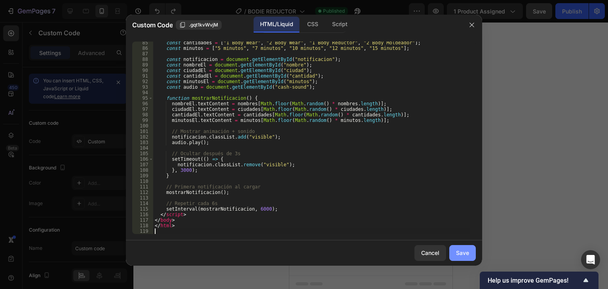
click at [468, 248] on div "Save" at bounding box center [462, 252] width 13 height 8
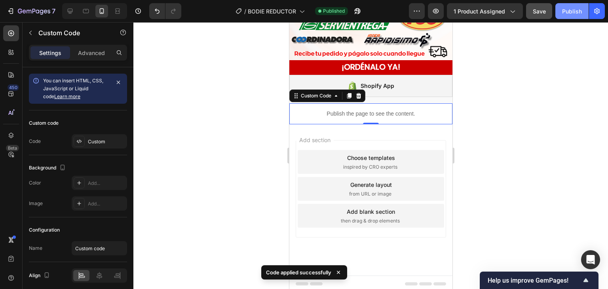
click at [571, 8] on div "Publish" at bounding box center [572, 11] width 20 height 8
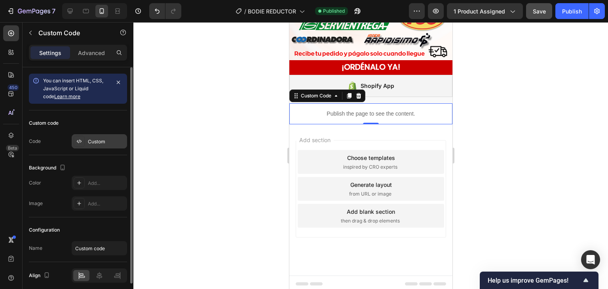
click at [97, 142] on div "Custom" at bounding box center [106, 141] width 37 height 7
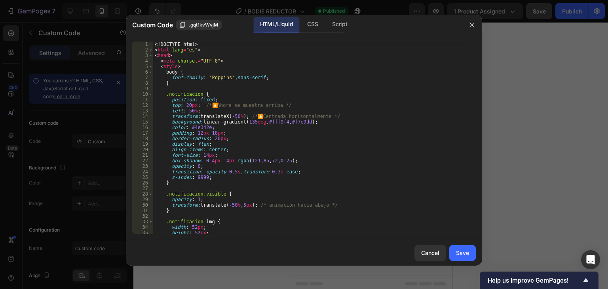
click at [313, 144] on div "<! DOCTYPE html > < html lang = "es" > < head > < meta charset = "UTF-8" > < st…" at bounding box center [311, 143] width 316 height 203
type textarea "</html>"
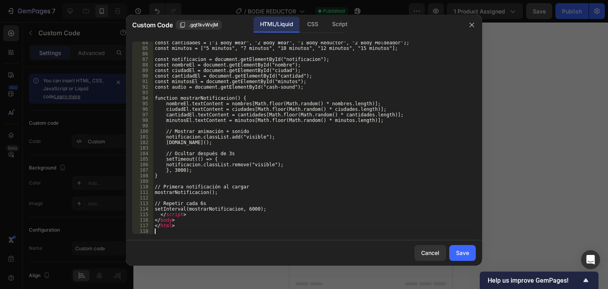
scroll to position [478, 0]
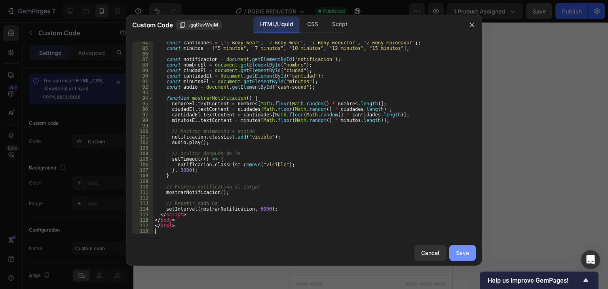
click at [462, 253] on div "Save" at bounding box center [462, 252] width 13 height 8
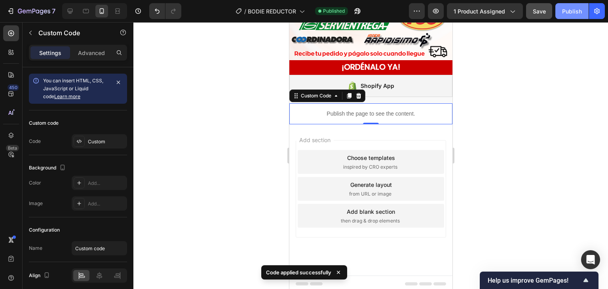
click at [562, 11] on button "Publish" at bounding box center [571, 11] width 33 height 16
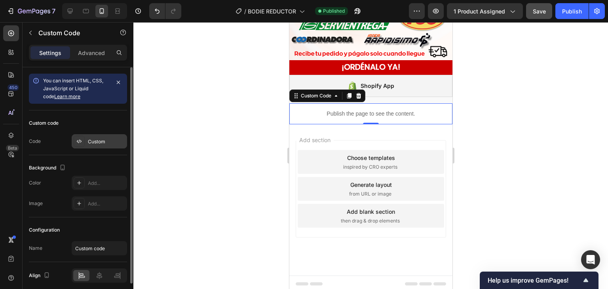
click at [95, 142] on div "Custom" at bounding box center [106, 141] width 37 height 7
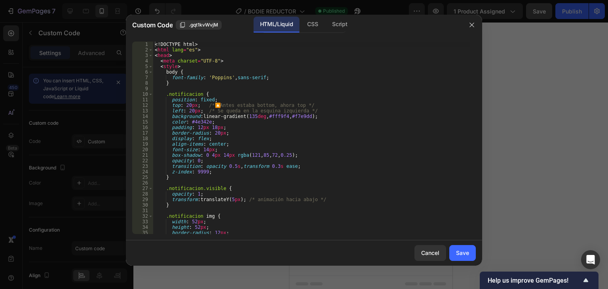
click at [302, 131] on div "<! DOCTYPE html > < html lang = "es" > < head > < meta charset = "UTF-8" > < st…" at bounding box center [311, 143] width 316 height 203
type textarea "</html>"
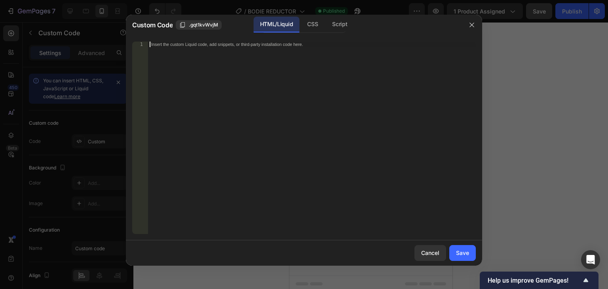
scroll to position [483, 0]
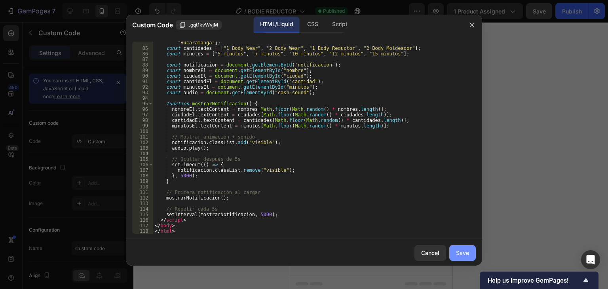
click at [469, 251] on button "Save" at bounding box center [462, 253] width 27 height 16
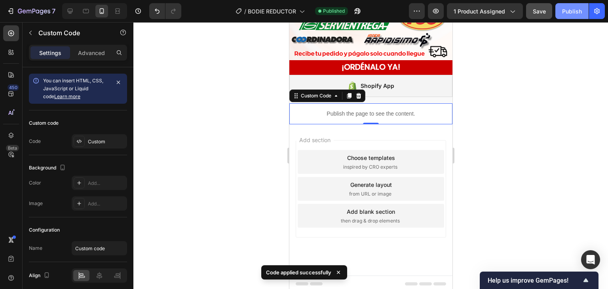
click at [576, 9] on div "Publish" at bounding box center [572, 11] width 20 height 8
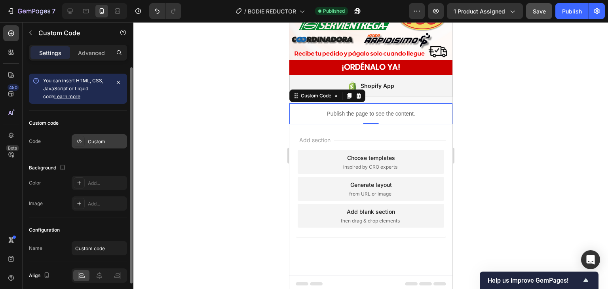
click at [89, 144] on div "Custom" at bounding box center [106, 141] width 37 height 7
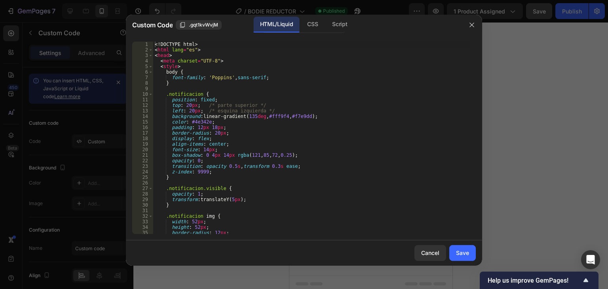
click at [362, 131] on div "<! DOCTYPE html > < html lang = "es" > < head > < meta charset = "UTF-8" > < st…" at bounding box center [311, 143] width 316 height 203
type textarea "</html>"
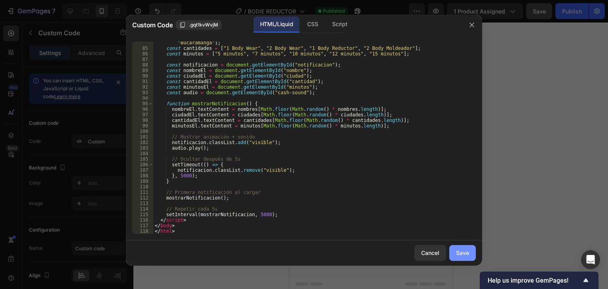
click at [466, 247] on button "Save" at bounding box center [462, 253] width 27 height 16
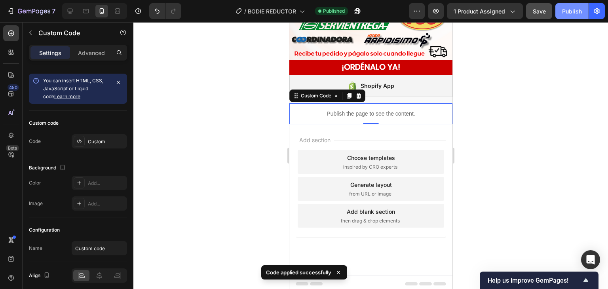
click at [574, 13] on div "Publish" at bounding box center [572, 11] width 20 height 8
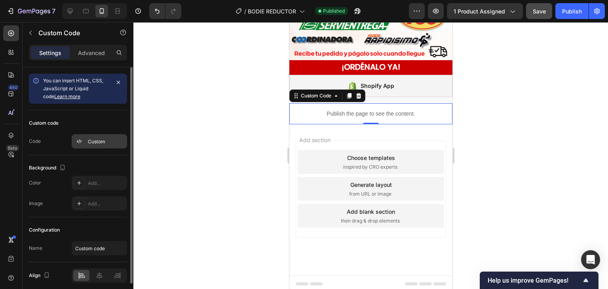
click at [97, 145] on div "Custom" at bounding box center [99, 141] width 55 height 14
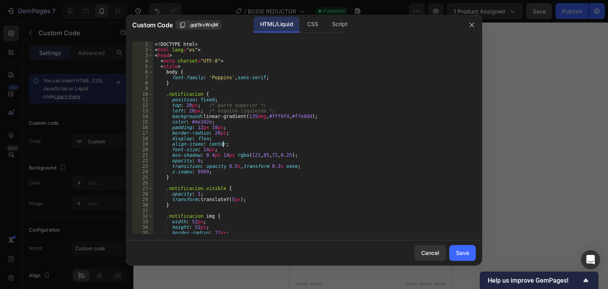
click at [358, 146] on div "<! DOCTYPE html > < html lang = "es" > < head > < meta charset = "UTF-8" > < st…" at bounding box center [311, 143] width 316 height 203
type textarea "</html>"
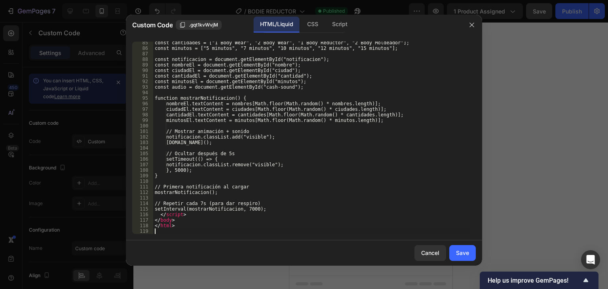
scroll to position [489, 0]
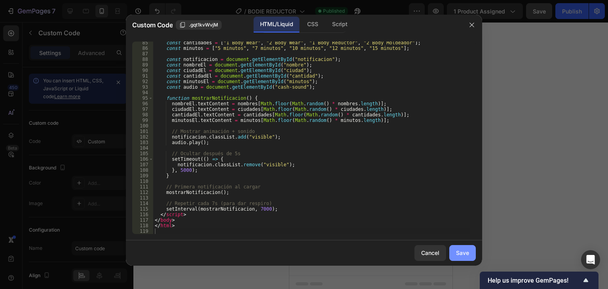
click at [464, 254] on div "Save" at bounding box center [462, 252] width 13 height 8
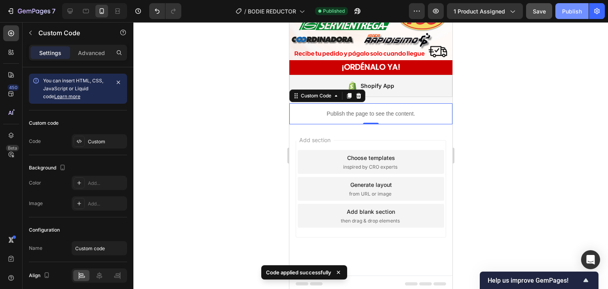
click at [562, 8] on div "Publish" at bounding box center [572, 11] width 20 height 8
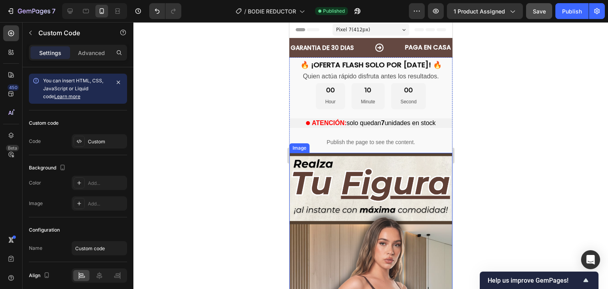
scroll to position [0, 0]
click at [427, 140] on p "Publish the page to see the content." at bounding box center [370, 142] width 163 height 8
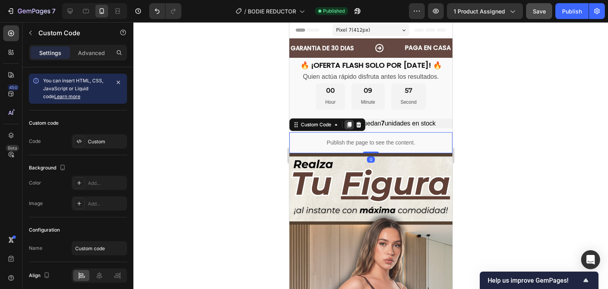
click at [347, 125] on icon at bounding box center [349, 125] width 4 height 6
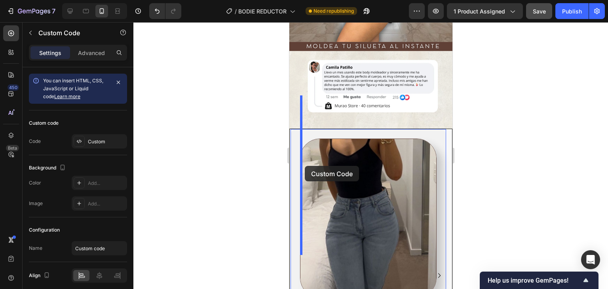
scroll to position [1938, 0]
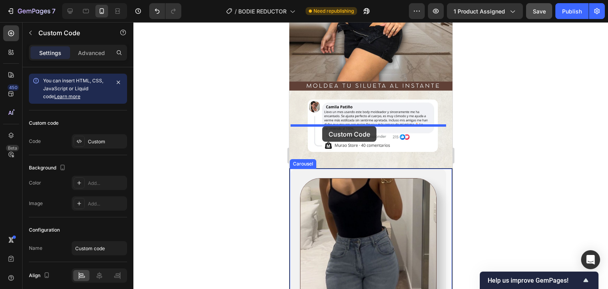
drag, startPoint x: 294, startPoint y: 145, endPoint x: 322, endPoint y: 126, distance: 33.9
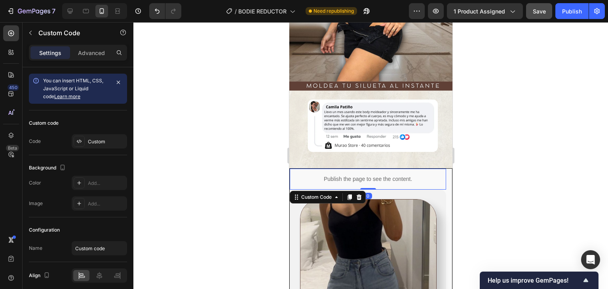
click at [542, 15] on div "Save" at bounding box center [538, 11] width 13 height 8
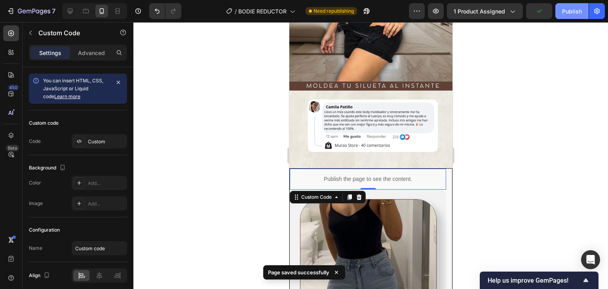
click at [567, 13] on div "Publish" at bounding box center [572, 11] width 20 height 8
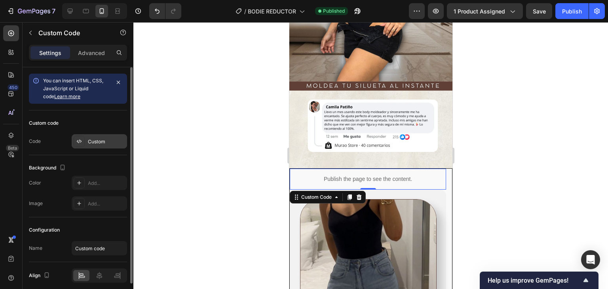
click at [91, 140] on div "Custom" at bounding box center [106, 141] width 37 height 7
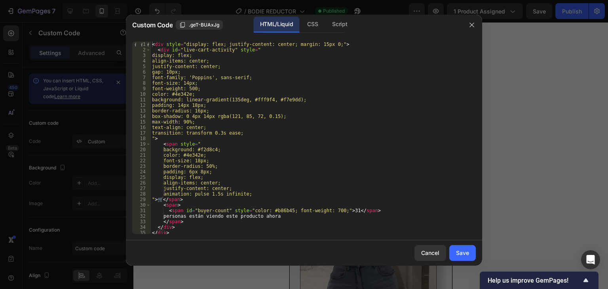
drag, startPoint x: 525, startPoint y: 80, endPoint x: 524, endPoint y: 87, distance: 7.3
click at [525, 80] on div at bounding box center [304, 144] width 608 height 289
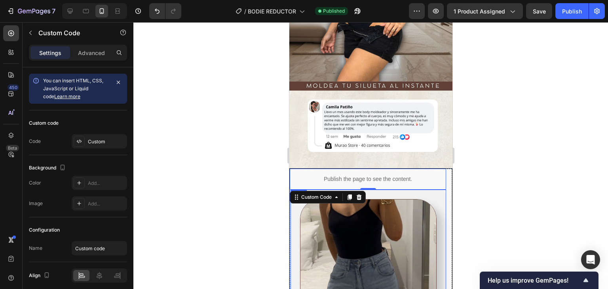
click at [386, 175] on p "Publish the page to see the content." at bounding box center [367, 179] width 156 height 8
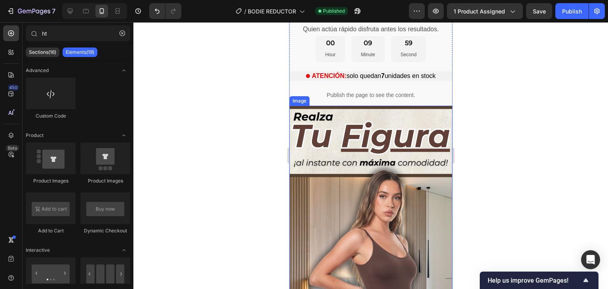
scroll to position [0, 0]
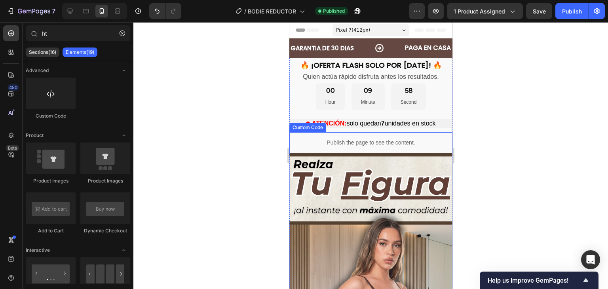
click at [375, 143] on p "Publish the page to see the content." at bounding box center [370, 142] width 163 height 8
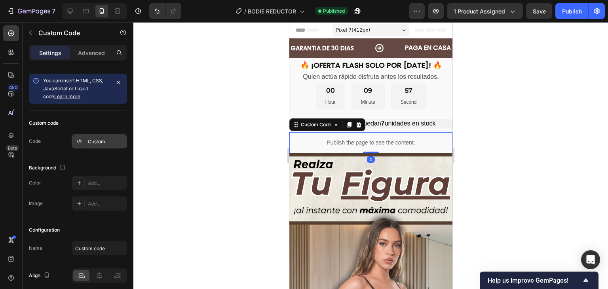
click at [97, 140] on div "Custom" at bounding box center [106, 141] width 37 height 7
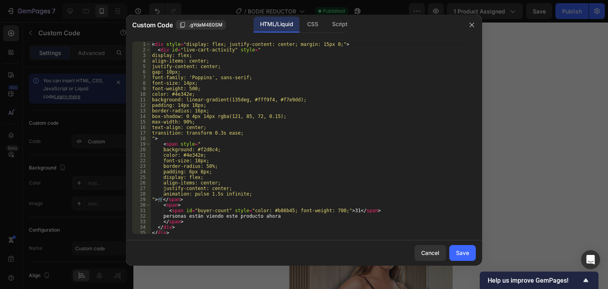
click at [339, 149] on div "< div style = "display: flex; justify-content: center; margin: 15px 0;" > < div…" at bounding box center [309, 143] width 319 height 203
type textarea "</script>"
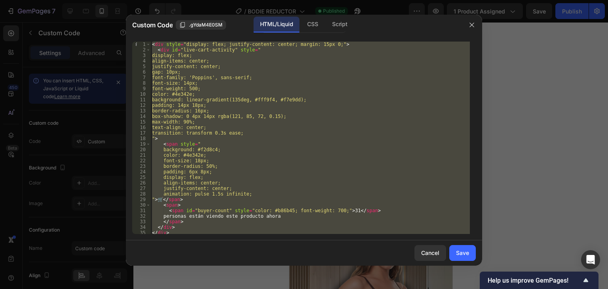
click at [478, 22] on div at bounding box center [471, 25] width 21 height 21
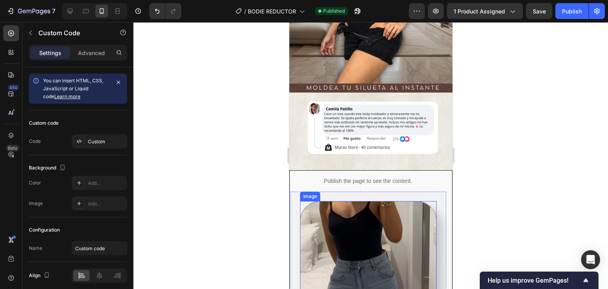
scroll to position [1780, 0]
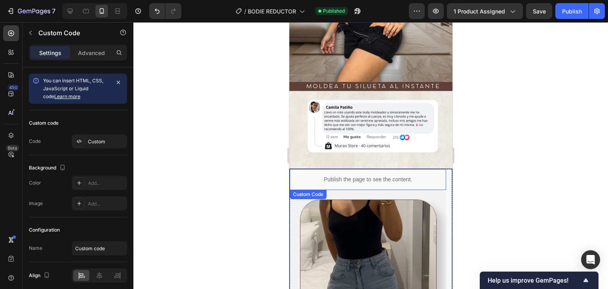
click at [402, 175] on p "Publish the page to see the content." at bounding box center [367, 179] width 156 height 8
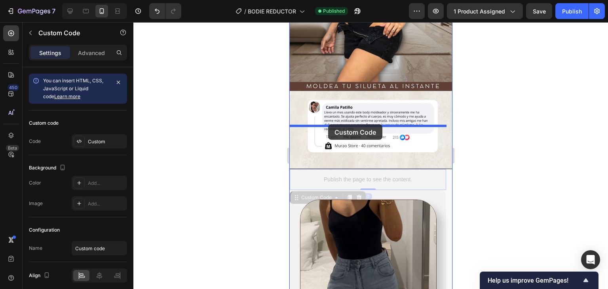
drag, startPoint x: 296, startPoint y: 158, endPoint x: 328, endPoint y: 124, distance: 46.2
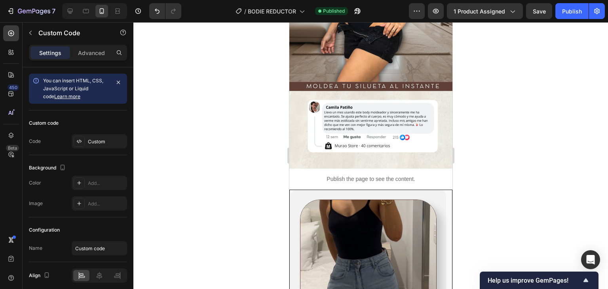
click at [296, 175] on p "Publish the page to see the content." at bounding box center [370, 179] width 163 height 8
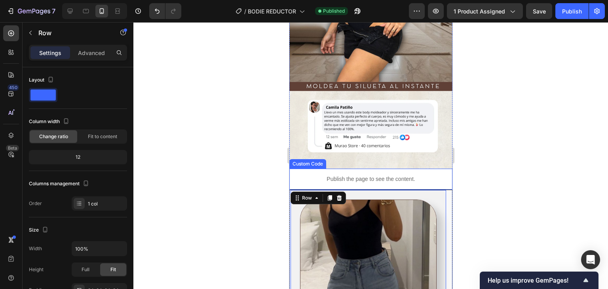
click at [428, 175] on p "Publish the page to see the content." at bounding box center [370, 179] width 163 height 8
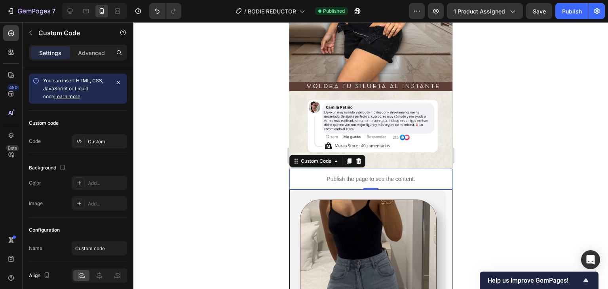
click at [523, 146] on div at bounding box center [370, 155] width 474 height 267
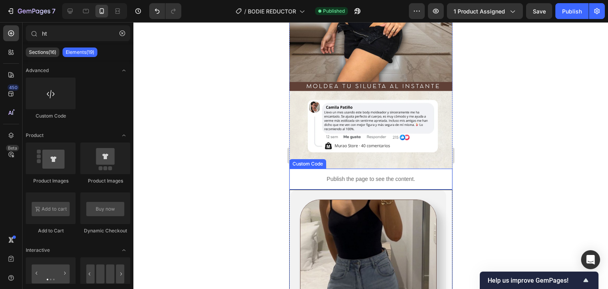
click at [429, 175] on p "Publish the page to see the content." at bounding box center [370, 179] width 163 height 8
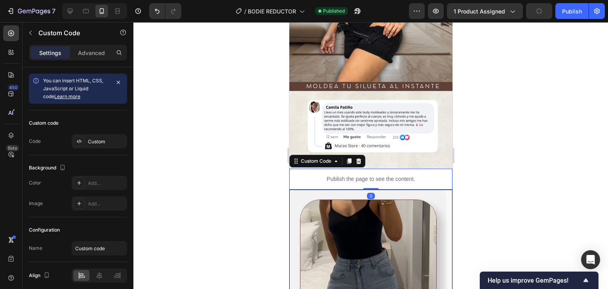
click at [518, 116] on div at bounding box center [370, 155] width 474 height 267
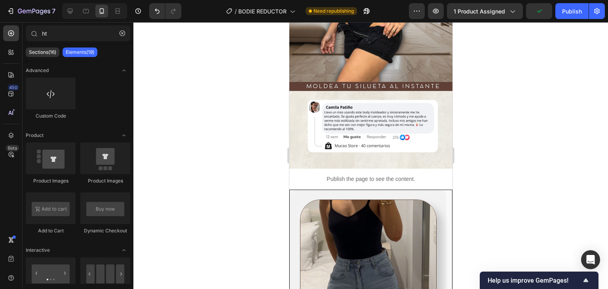
click at [569, 1] on div "7 Version history / BODIE REDUCTOR Need republishing Preview 1 product assigned…" at bounding box center [304, 11] width 608 height 23
click at [570, 14] on div "Publish" at bounding box center [572, 11] width 20 height 8
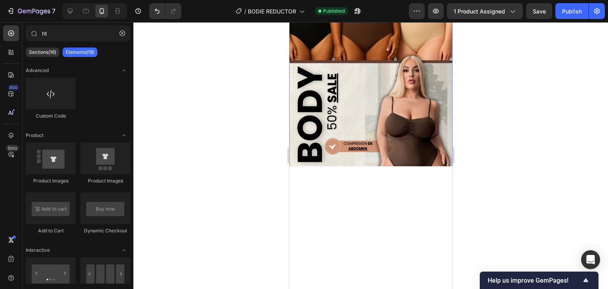
scroll to position [0, 0]
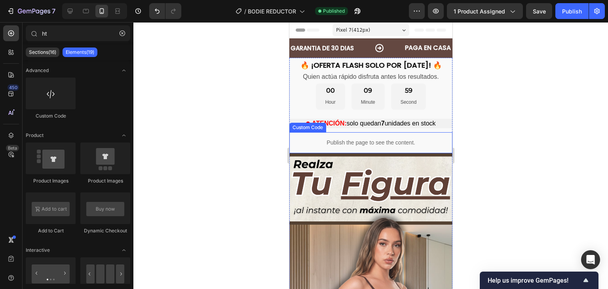
click at [423, 142] on p "Publish the page to see the content." at bounding box center [370, 142] width 163 height 8
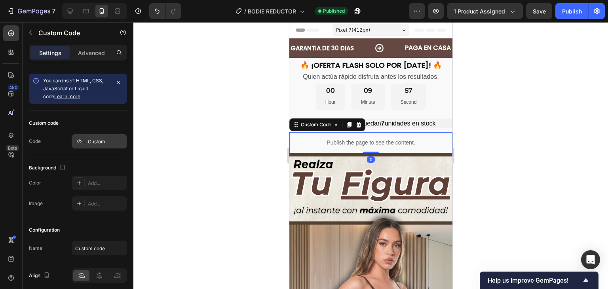
click at [96, 139] on div "Custom" at bounding box center [106, 141] width 37 height 7
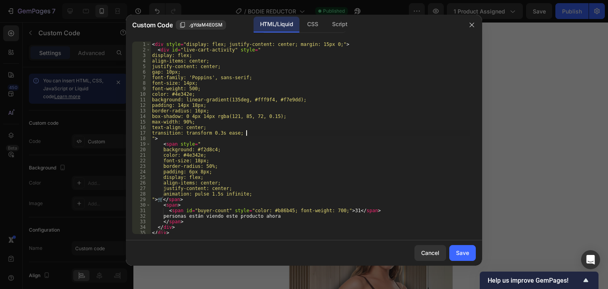
click at [371, 130] on div "< div style = "display: flex; justify-content: center; margin: 15px 0;" > < div…" at bounding box center [309, 143] width 319 height 203
type textarea "</script>"
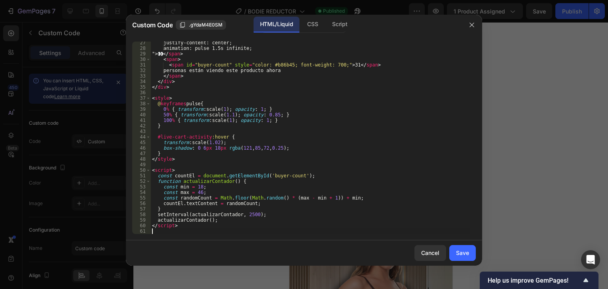
scroll to position [146, 0]
click at [461, 250] on div "Save" at bounding box center [462, 252] width 13 height 8
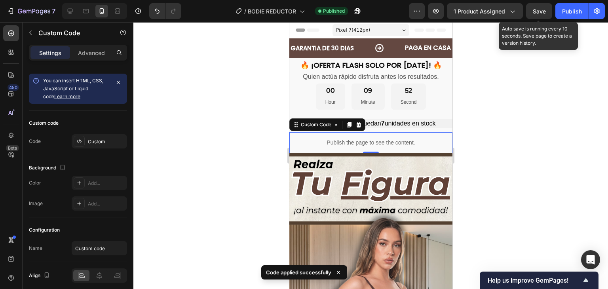
click at [542, 9] on span "Save" at bounding box center [538, 11] width 13 height 7
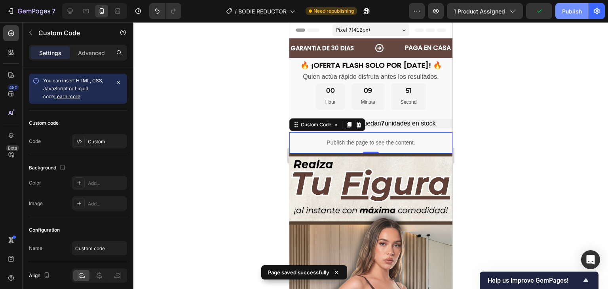
click at [575, 11] on div "Publish" at bounding box center [572, 11] width 20 height 8
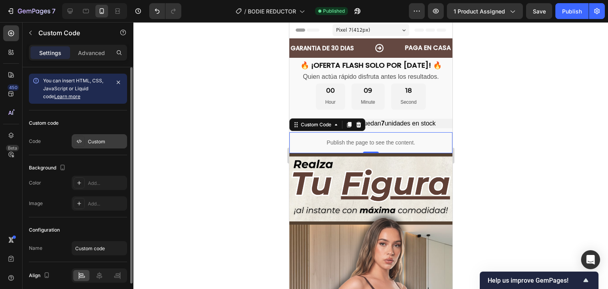
click at [98, 136] on div "Custom" at bounding box center [99, 141] width 55 height 14
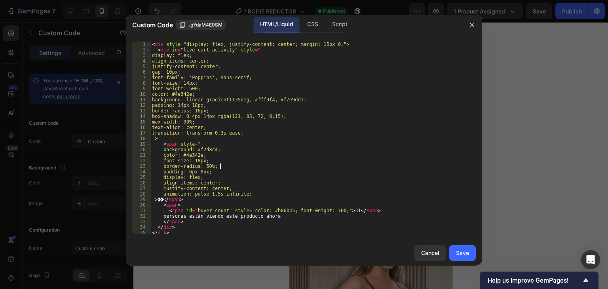
click at [354, 167] on div "< div style = "display: flex; justify-content: center; margin: 15px 0;" > < div…" at bounding box center [309, 143] width 319 height 203
click at [348, 111] on div "< div style = "display: flex; justify-content: center; margin: 15px 0;" > < div…" at bounding box center [309, 143] width 319 height 203
type textarea "</script>"
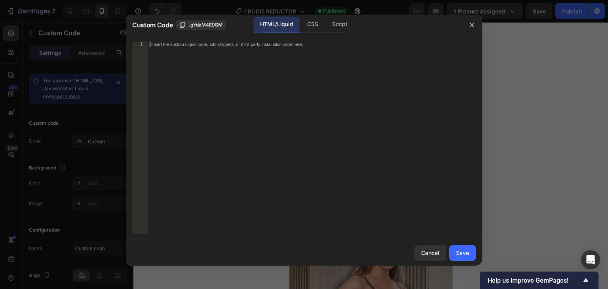
paste textarea
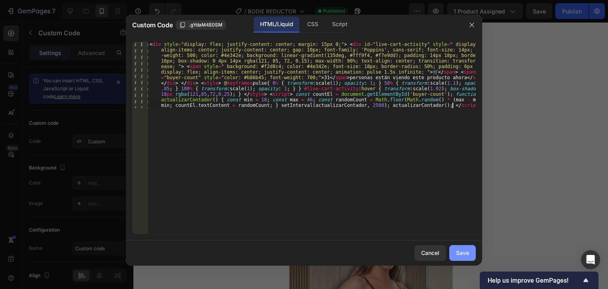
click at [460, 250] on div "Save" at bounding box center [462, 252] width 13 height 8
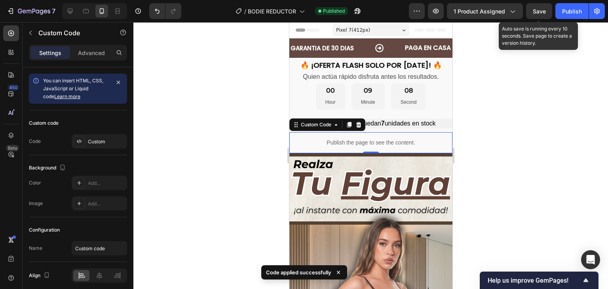
click at [538, 13] on span "Save" at bounding box center [538, 11] width 13 height 7
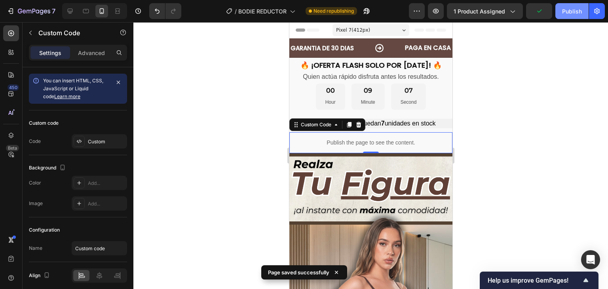
click at [563, 11] on div "Publish" at bounding box center [572, 11] width 20 height 8
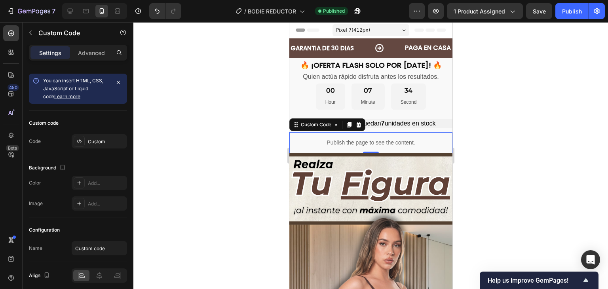
click at [524, 123] on div at bounding box center [370, 155] width 474 height 267
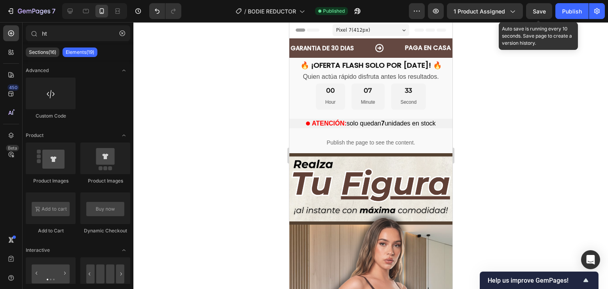
click at [538, 12] on span "Save" at bounding box center [538, 11] width 13 height 7
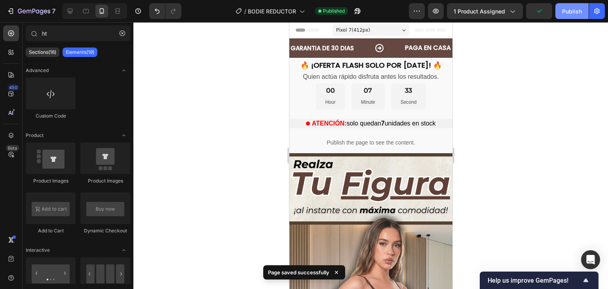
click at [566, 14] on div "Publish" at bounding box center [572, 11] width 20 height 8
